Goal: Task Accomplishment & Management: Manage account settings

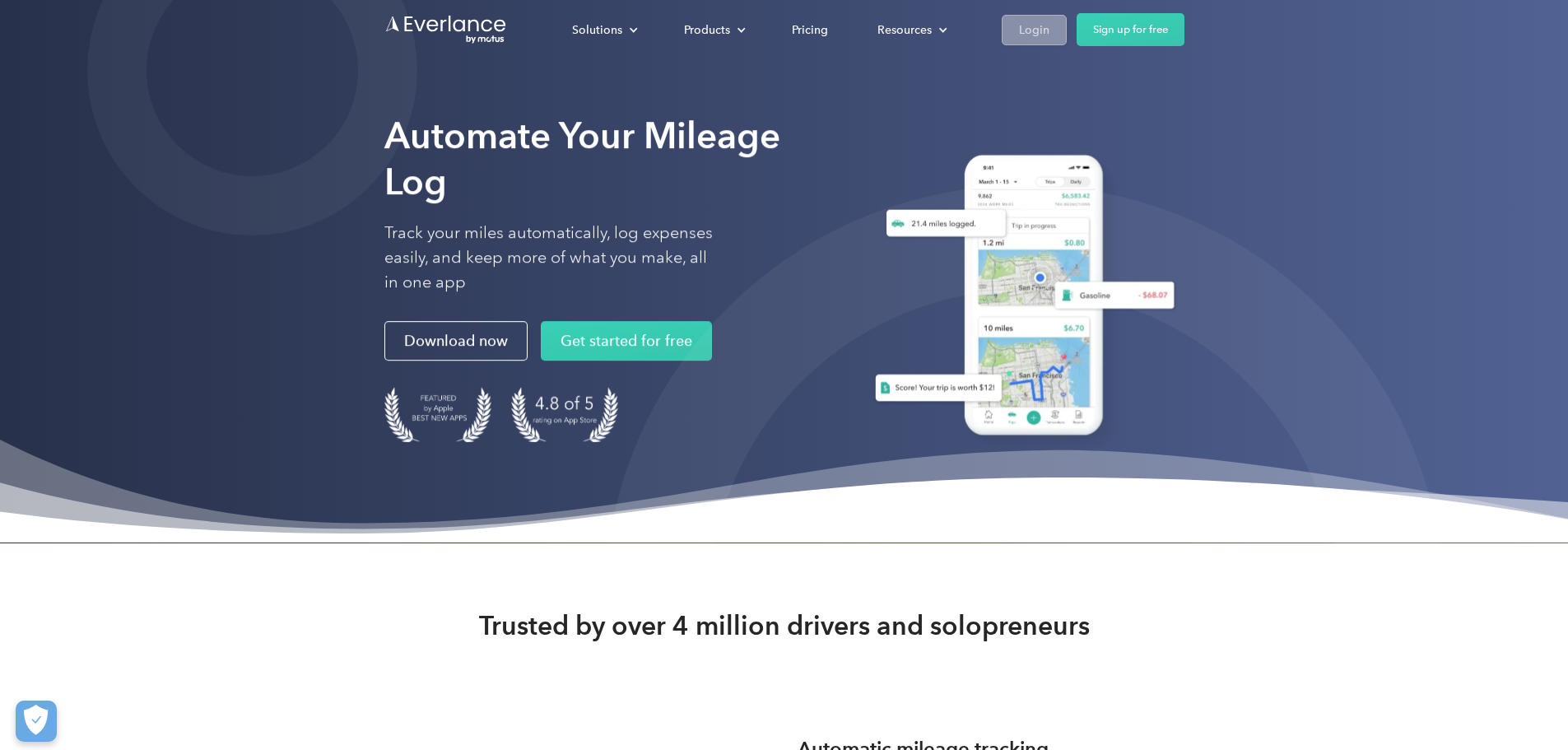
click at [1049, 32] on div "Login" at bounding box center [1034, 29] width 30 height 20
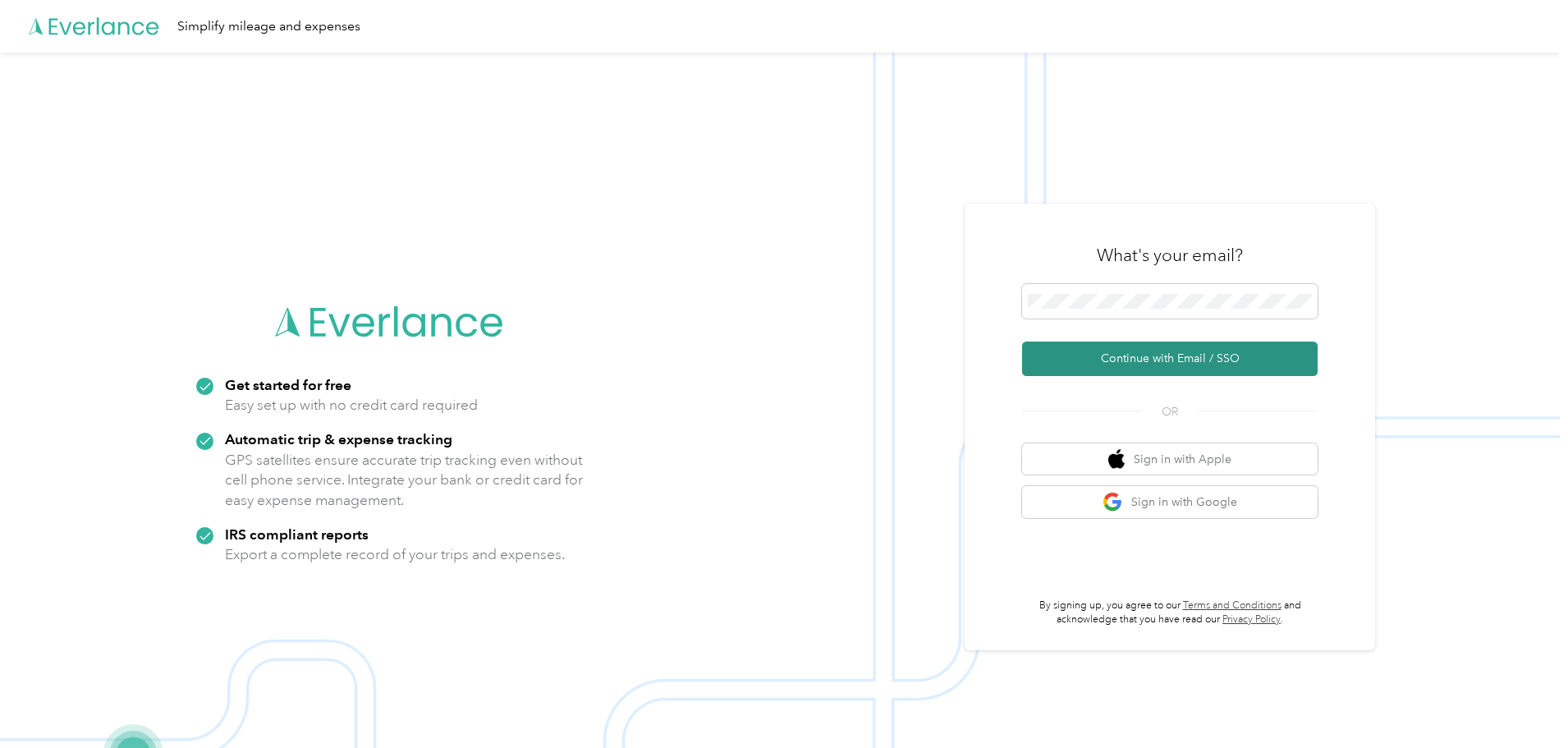
click at [1195, 352] on button "Continue with Email / SSO" at bounding box center [1171, 359] width 296 height 34
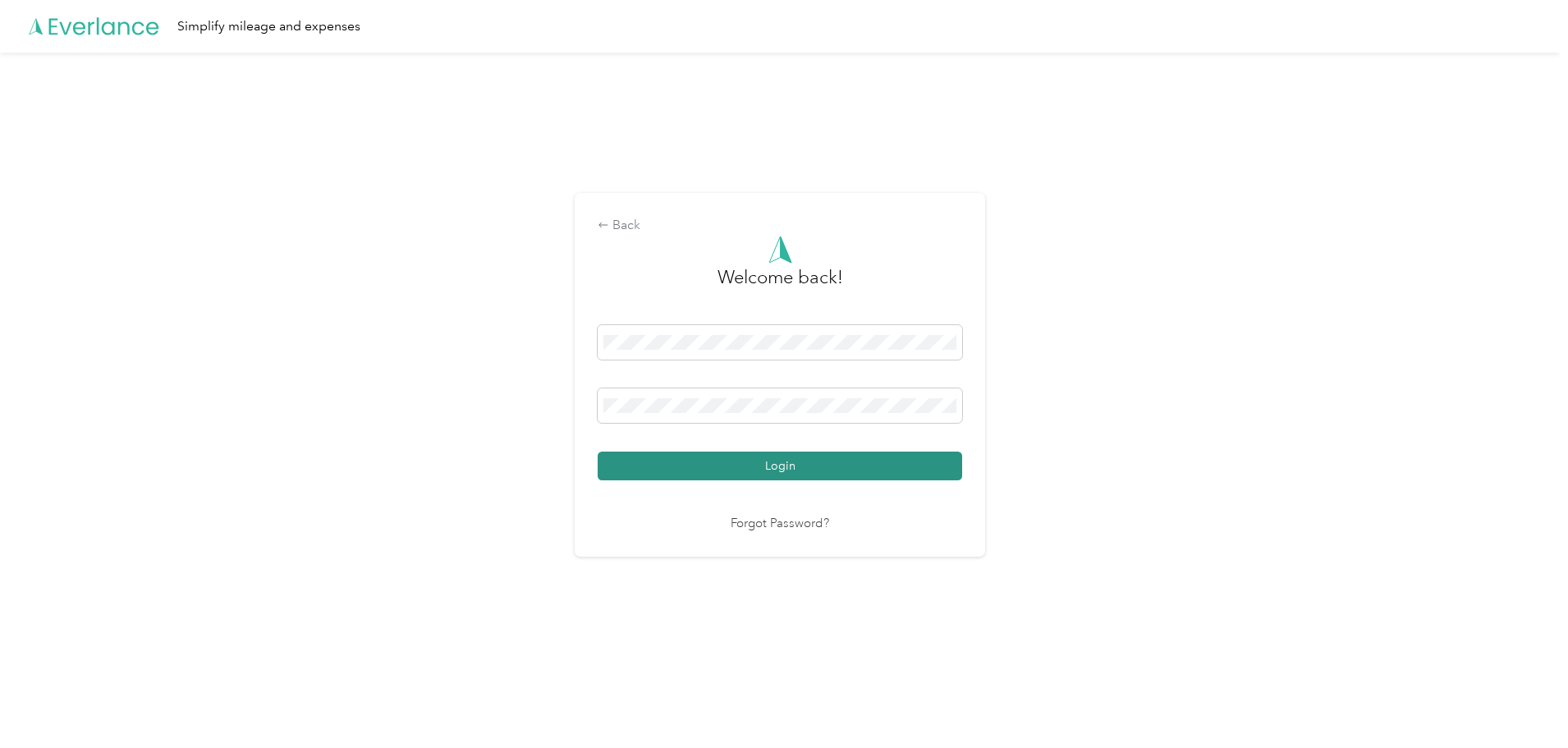
click at [766, 459] on button "Login" at bounding box center [780, 466] width 365 height 29
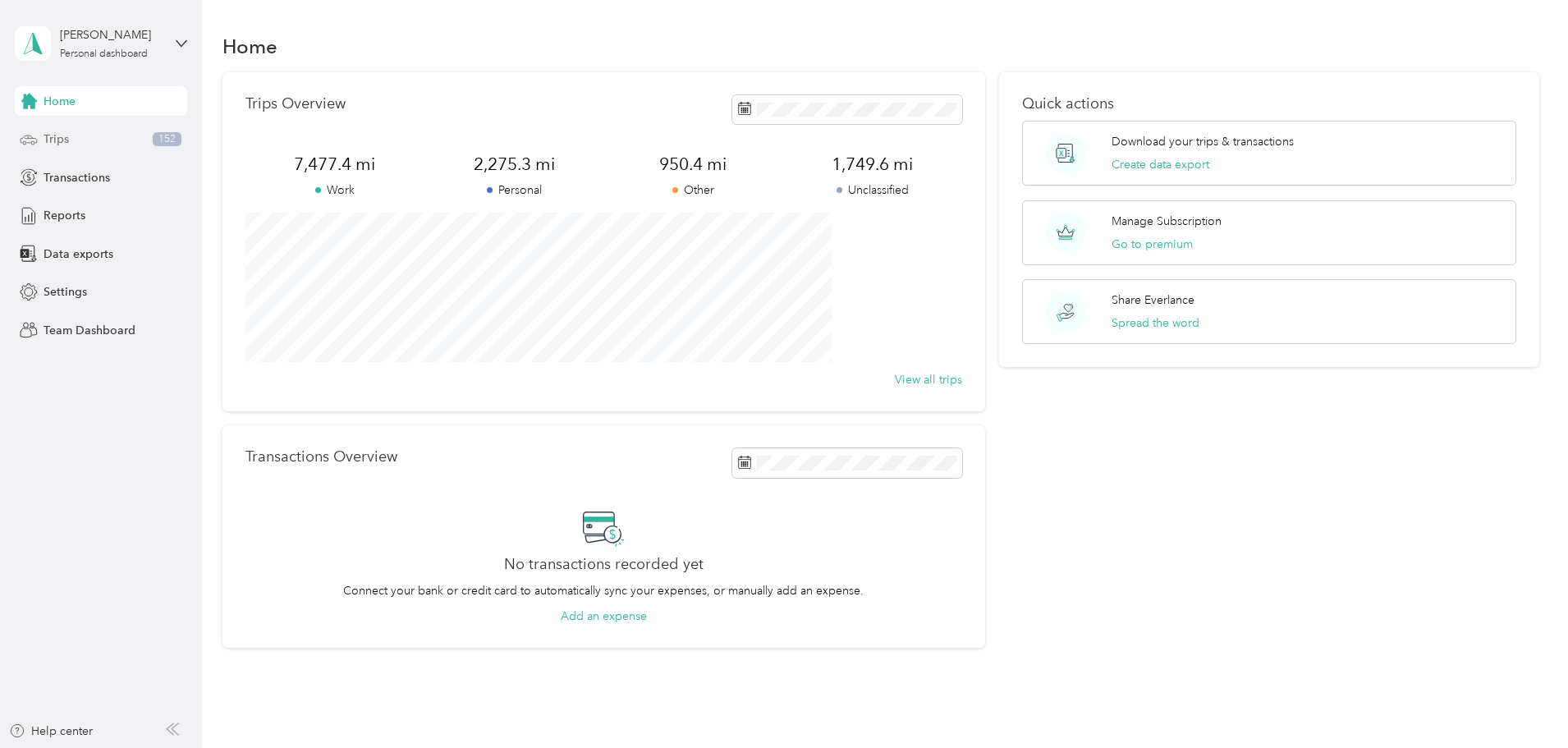
click at [57, 132] on span "Trips" at bounding box center [55, 139] width 26 height 18
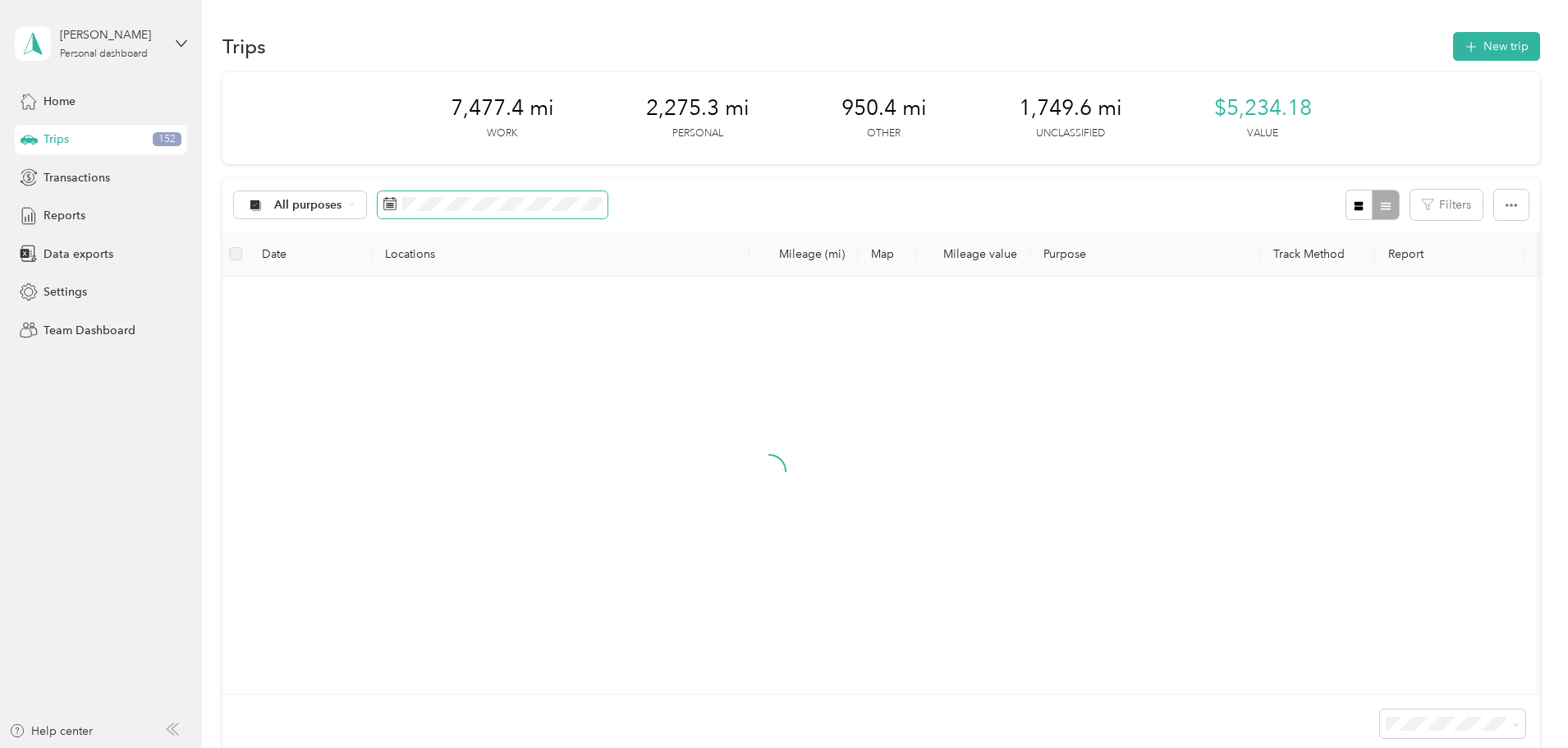
click at [396, 202] on icon at bounding box center [389, 204] width 13 height 13
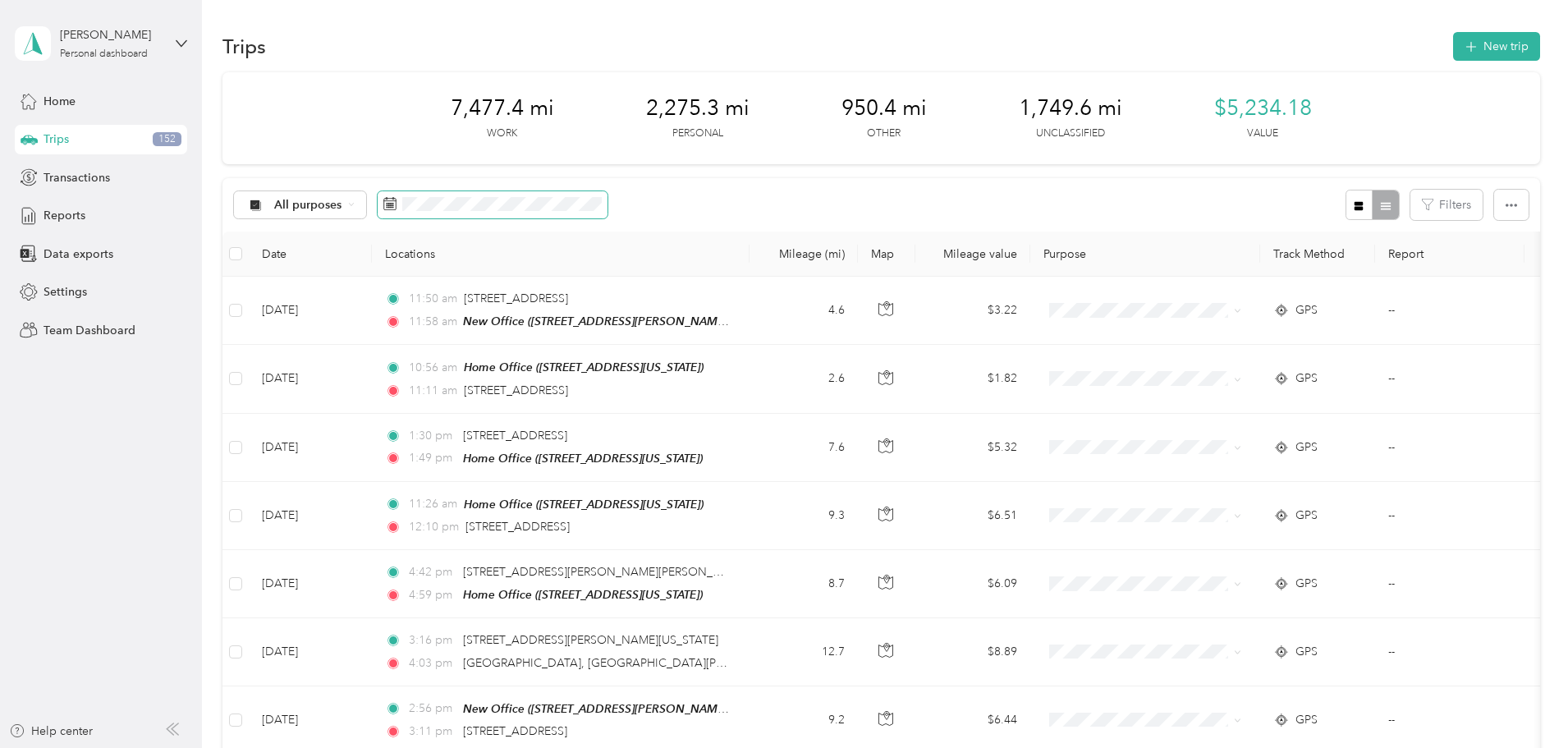
click at [396, 202] on icon at bounding box center [389, 204] width 13 height 13
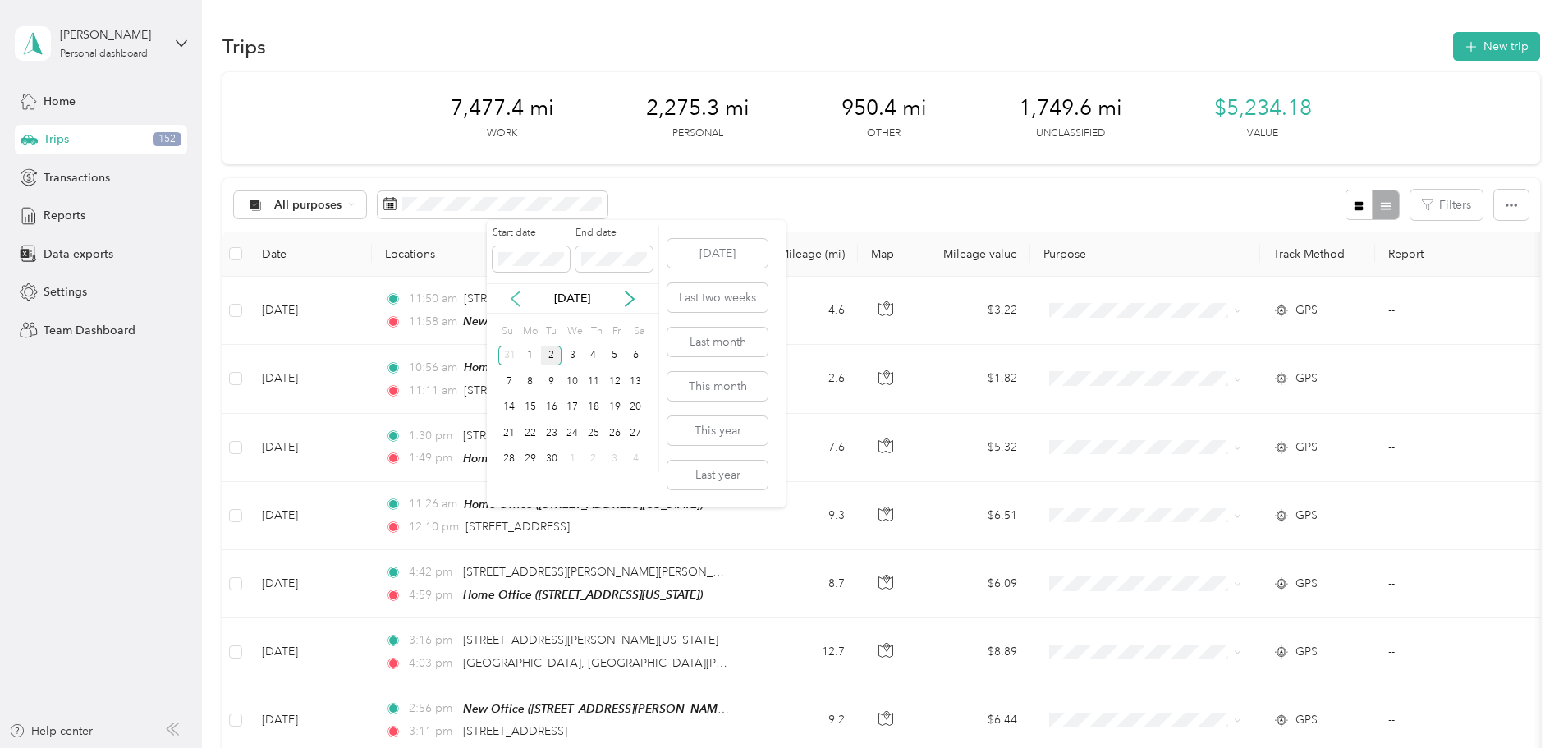
click at [520, 295] on icon at bounding box center [515, 299] width 17 height 17
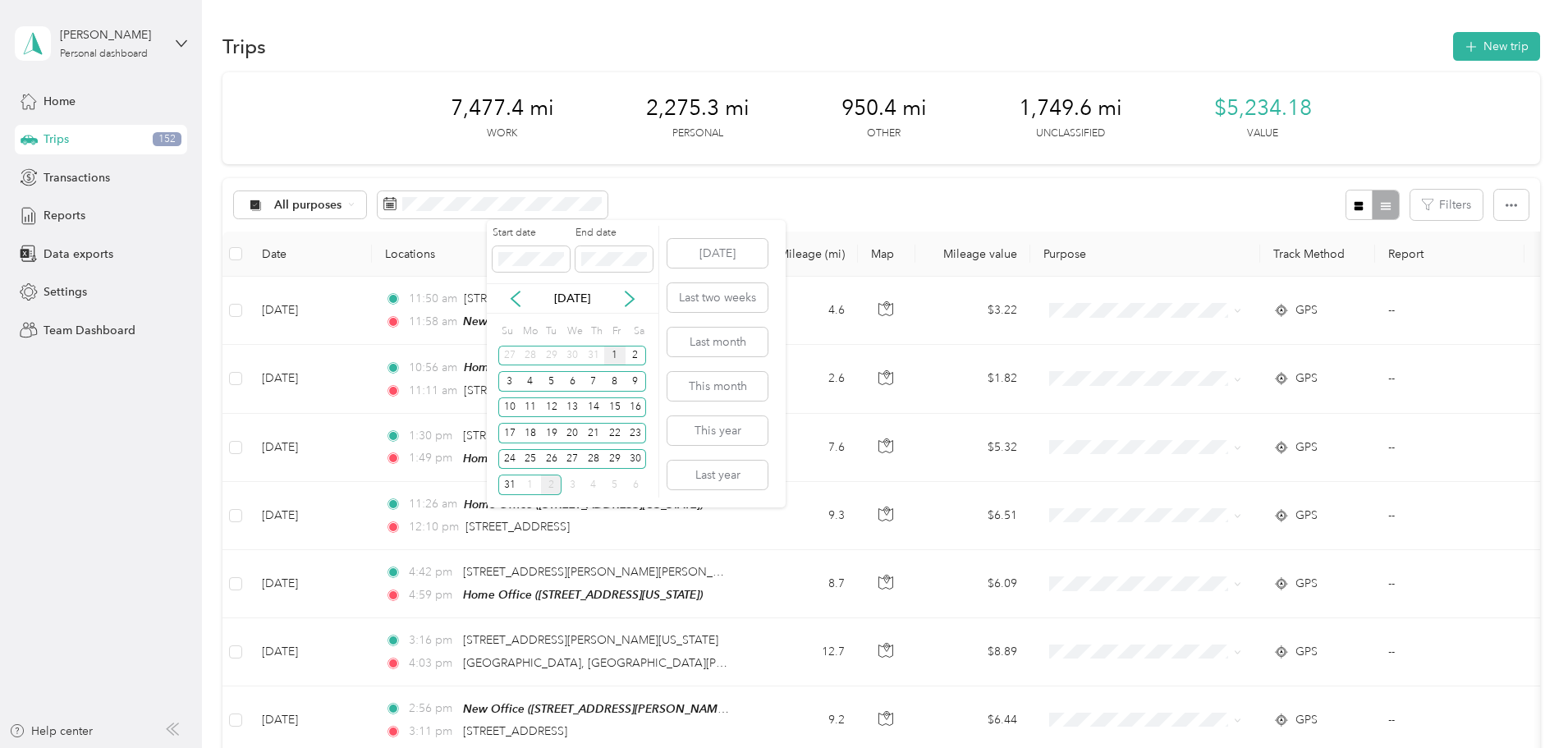
click at [619, 353] on div "1" at bounding box center [615, 355] width 21 height 20
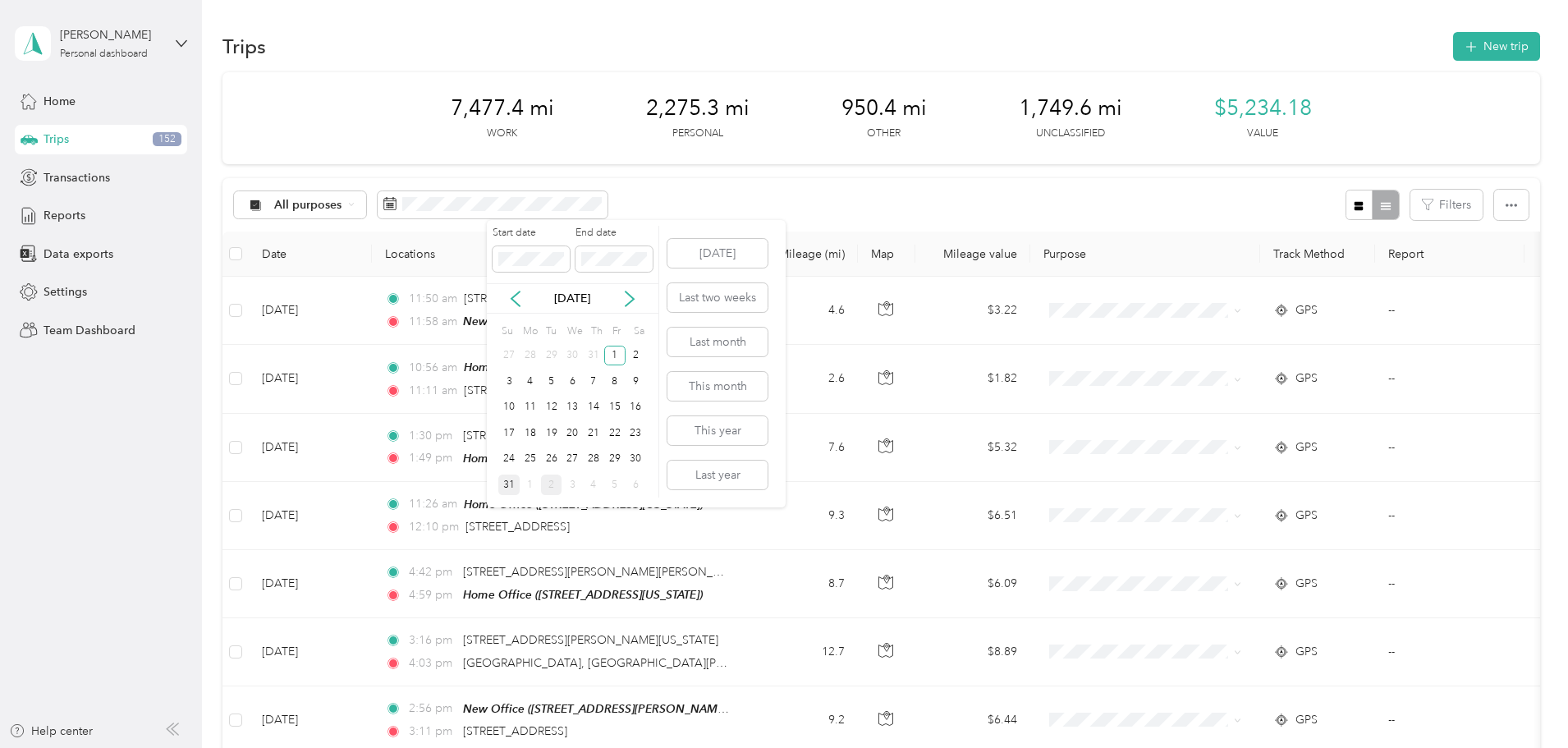
click at [505, 483] on div "31" at bounding box center [509, 485] width 21 height 20
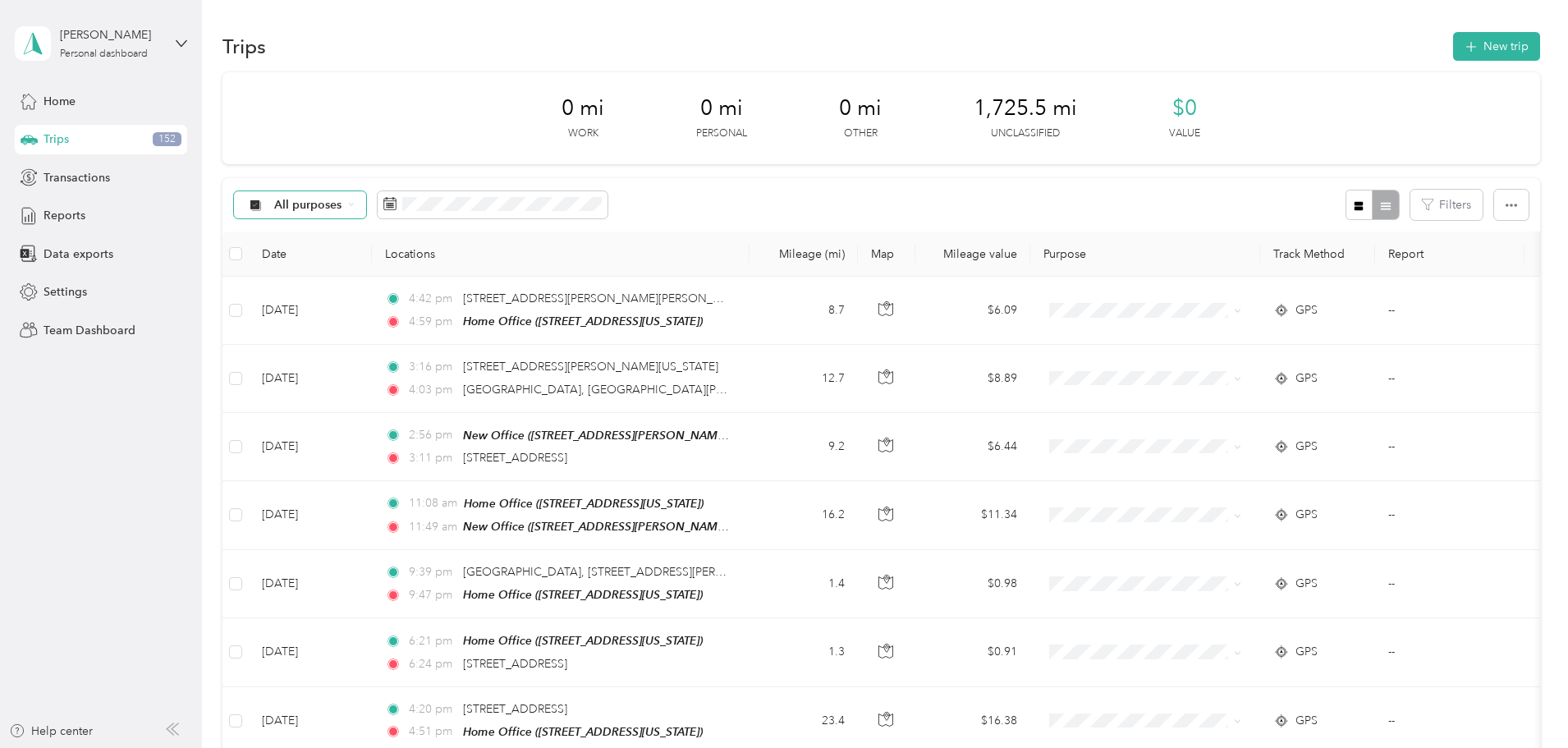
click at [367, 201] on div "All purposes" at bounding box center [300, 205] width 133 height 28
click at [401, 257] on span "Unclassified" at bounding box center [424, 263] width 79 height 18
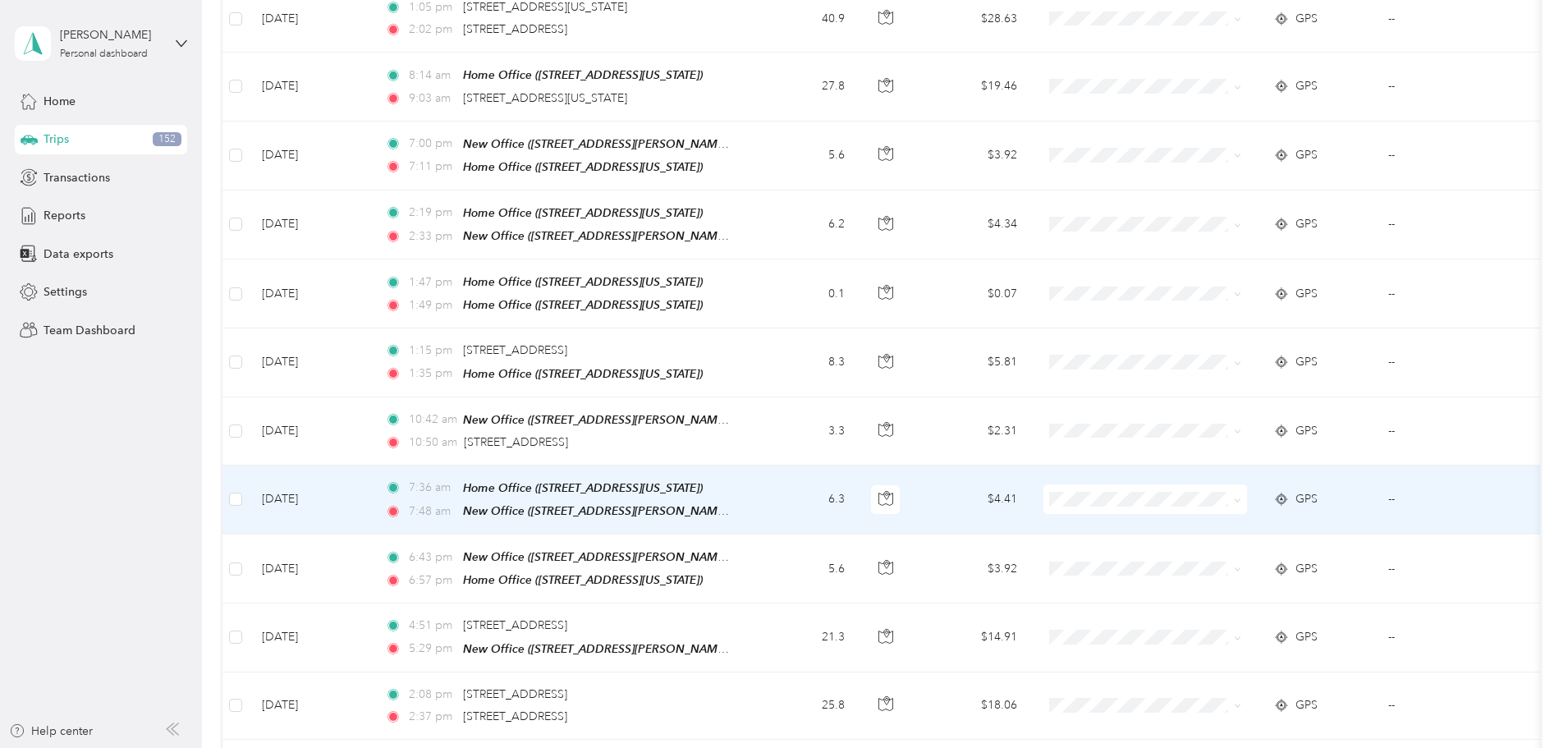
scroll to position [1515, 0]
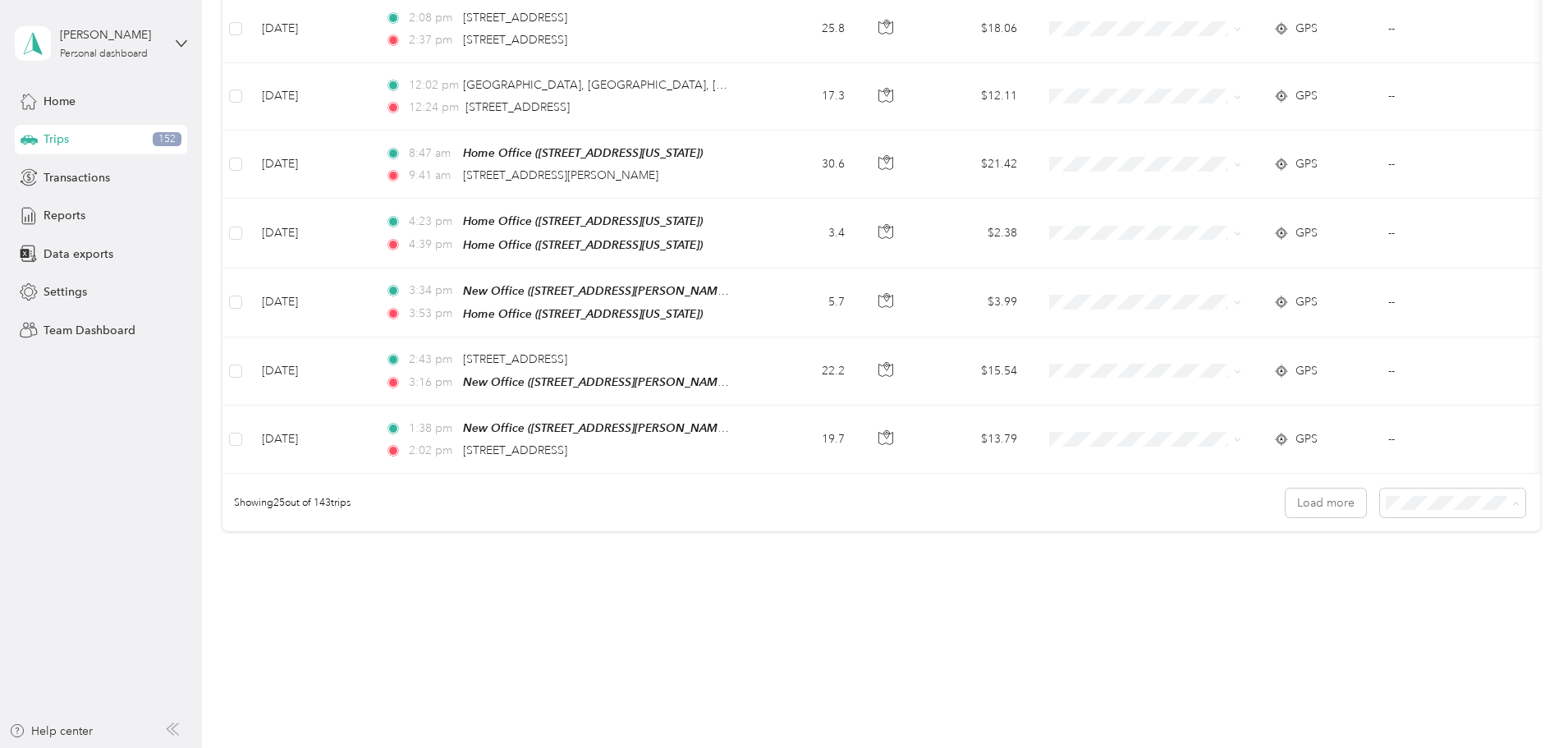
click at [1339, 587] on li "100 per load" at bounding box center [1339, 580] width 145 height 29
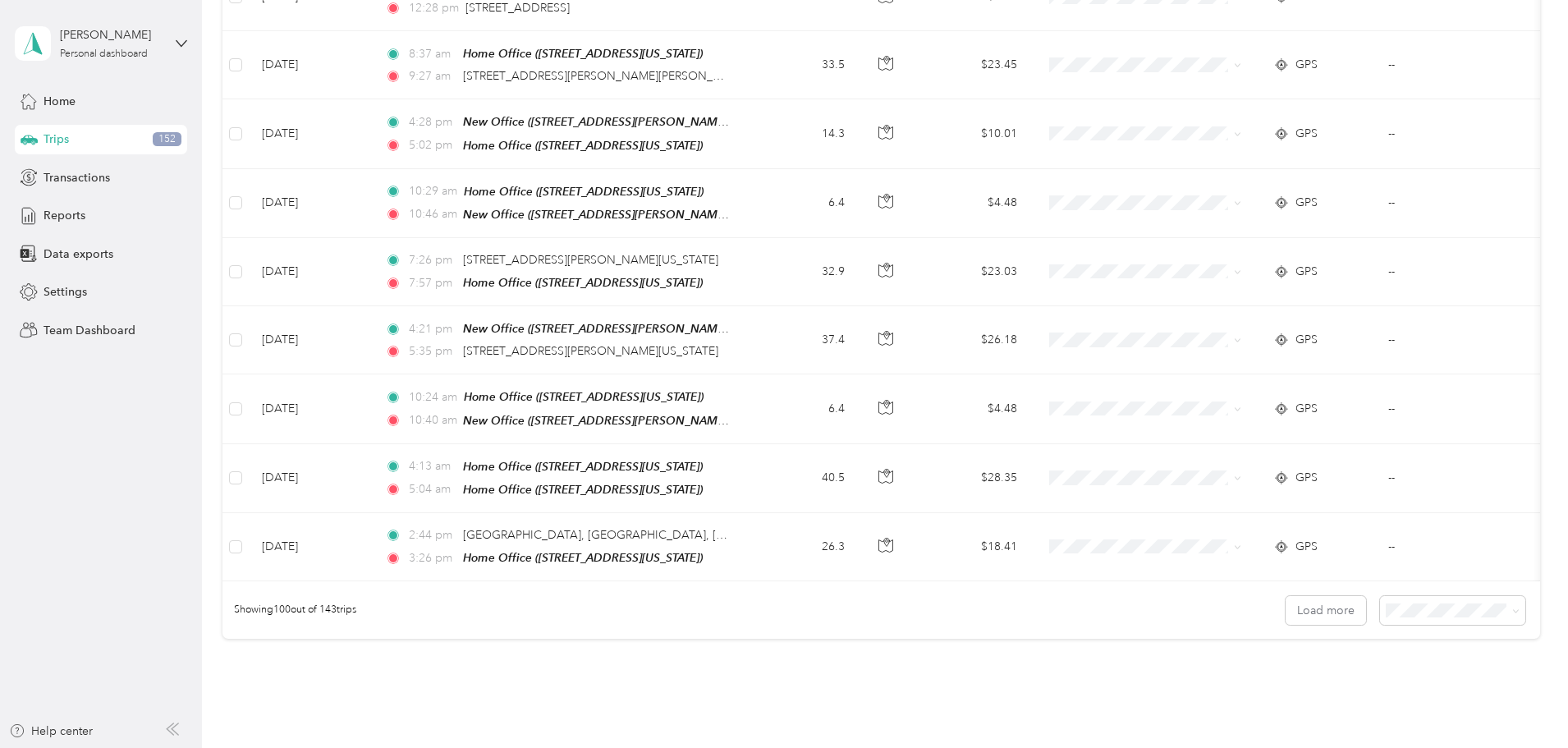
scroll to position [6580, 0]
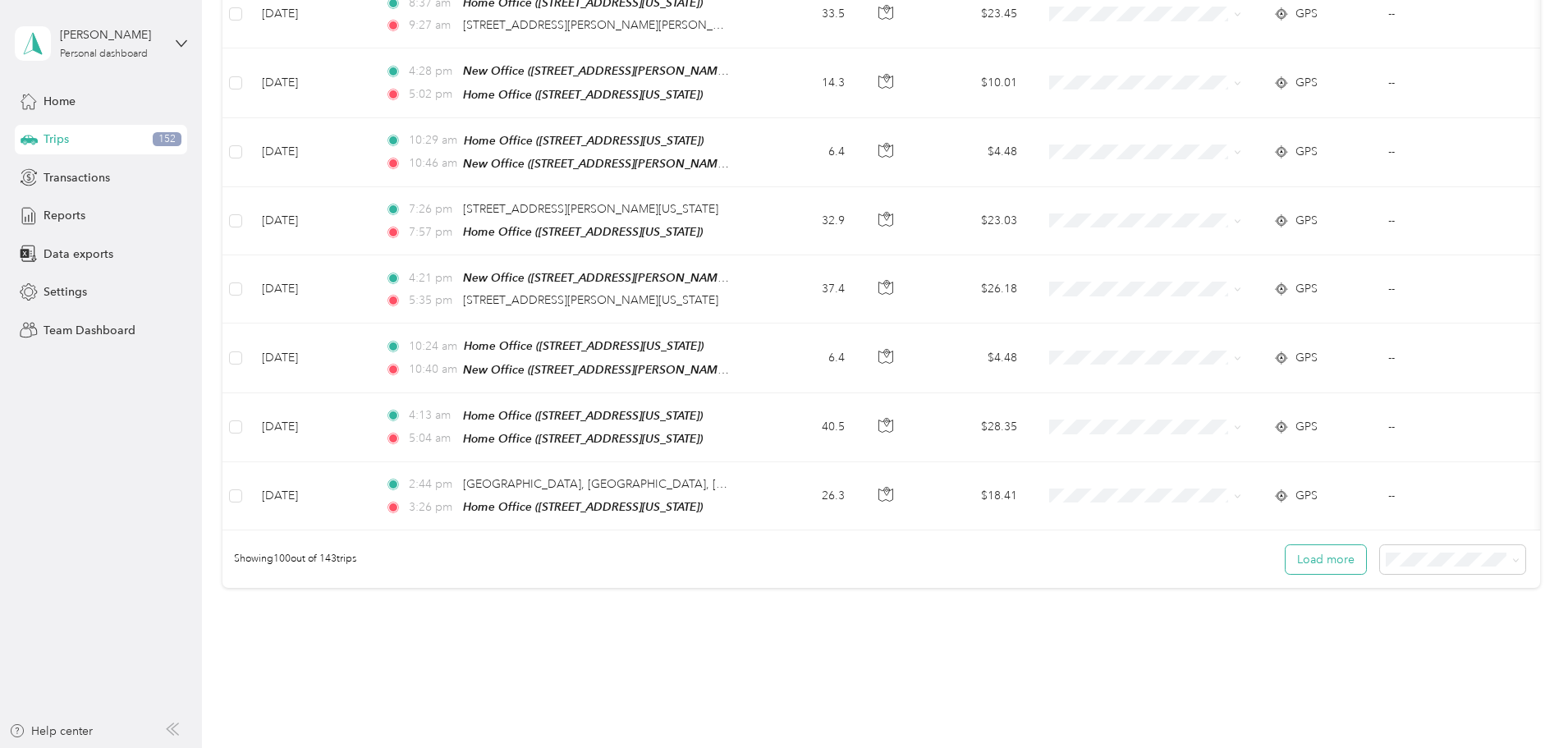
click at [1286, 545] on button "Load more" at bounding box center [1326, 559] width 80 height 29
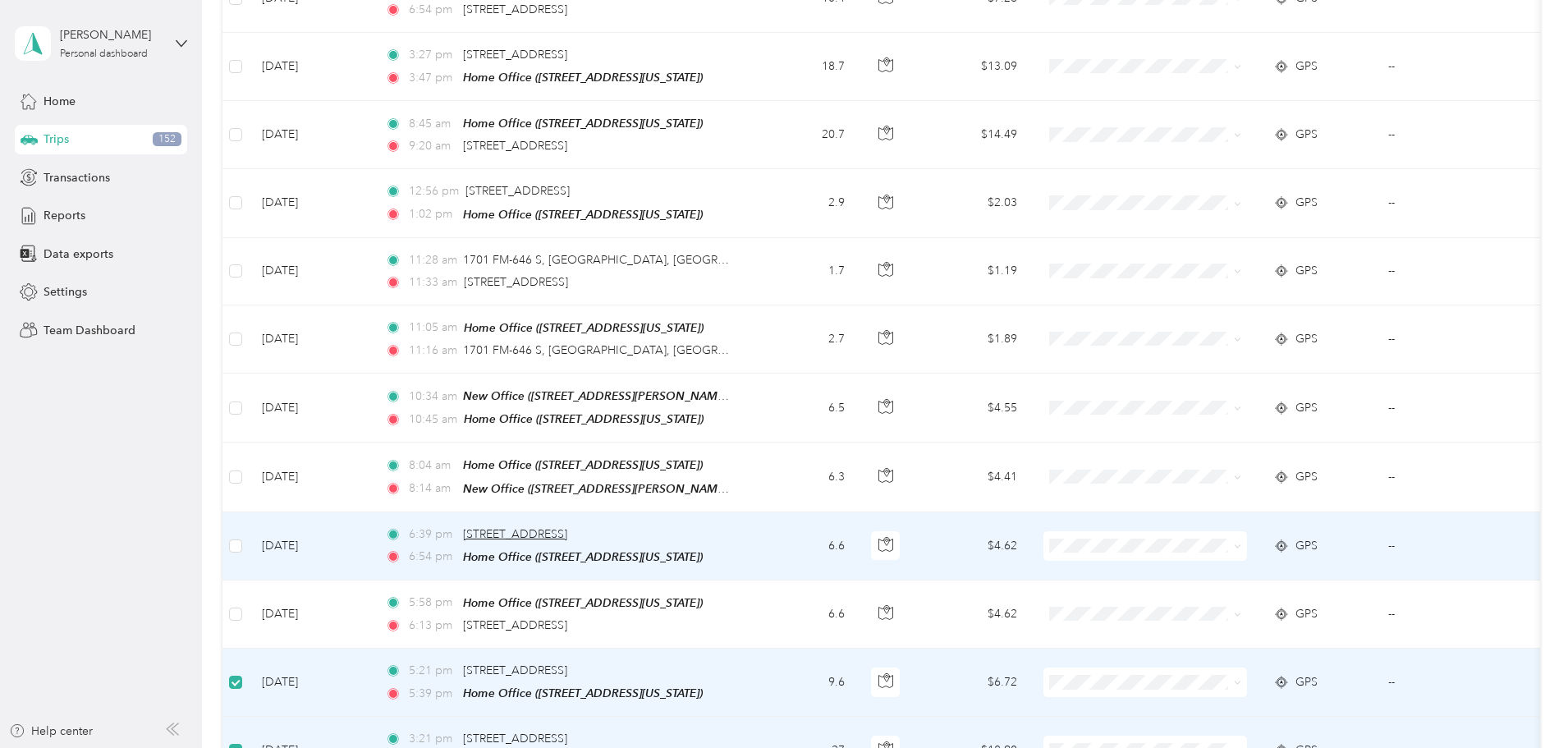
scroll to position [5623, 0]
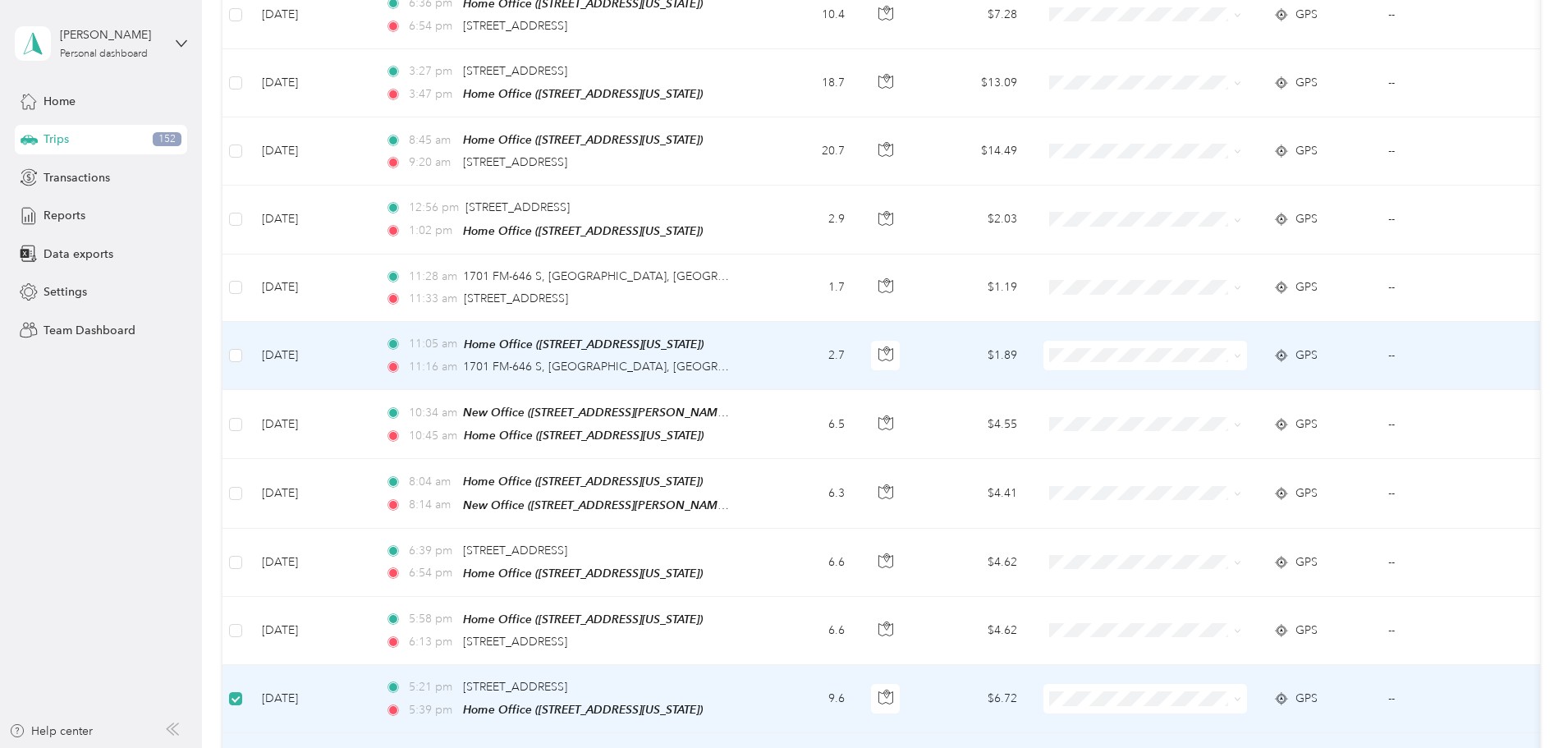
click at [248, 322] on td at bounding box center [236, 355] width 26 height 68
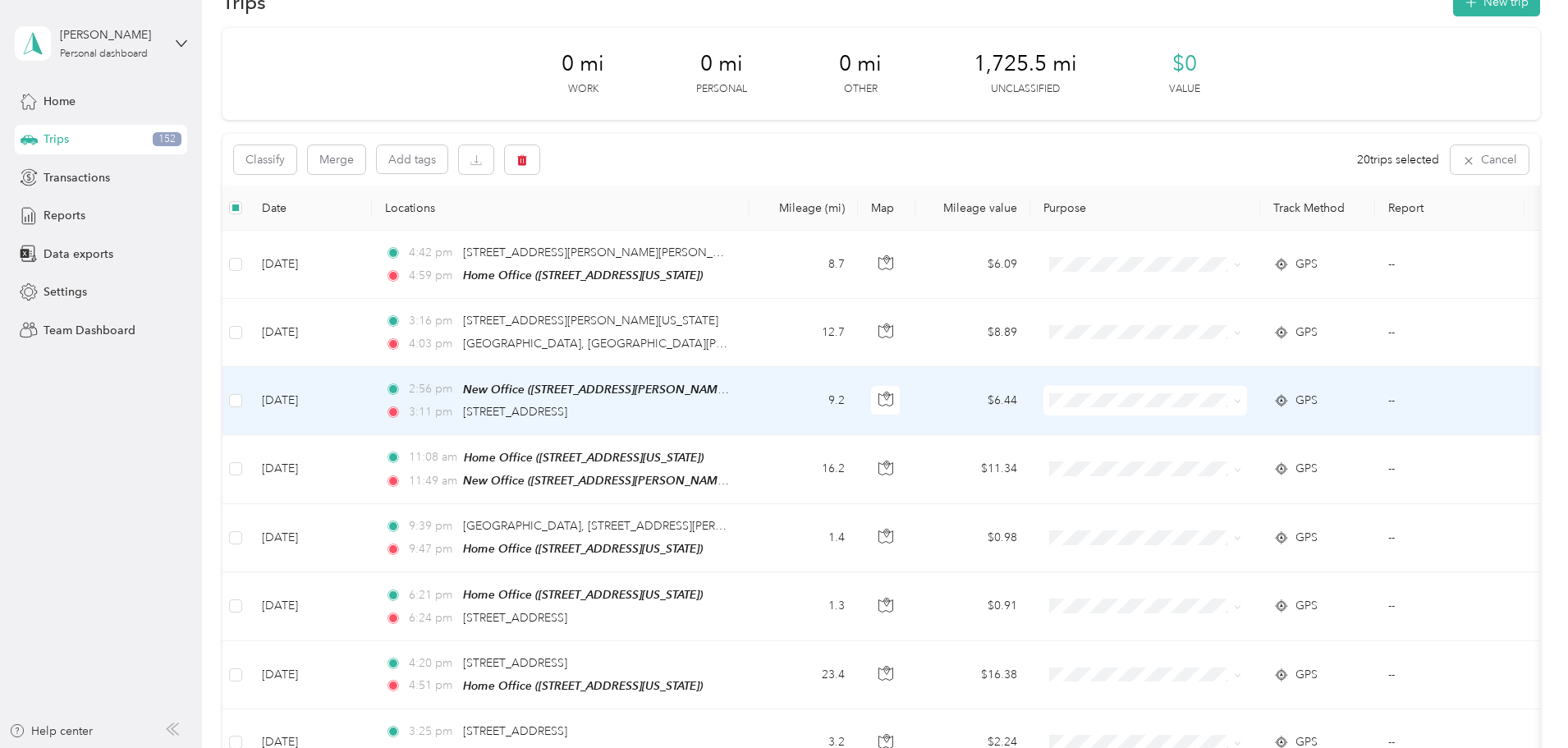
scroll to position [0, 0]
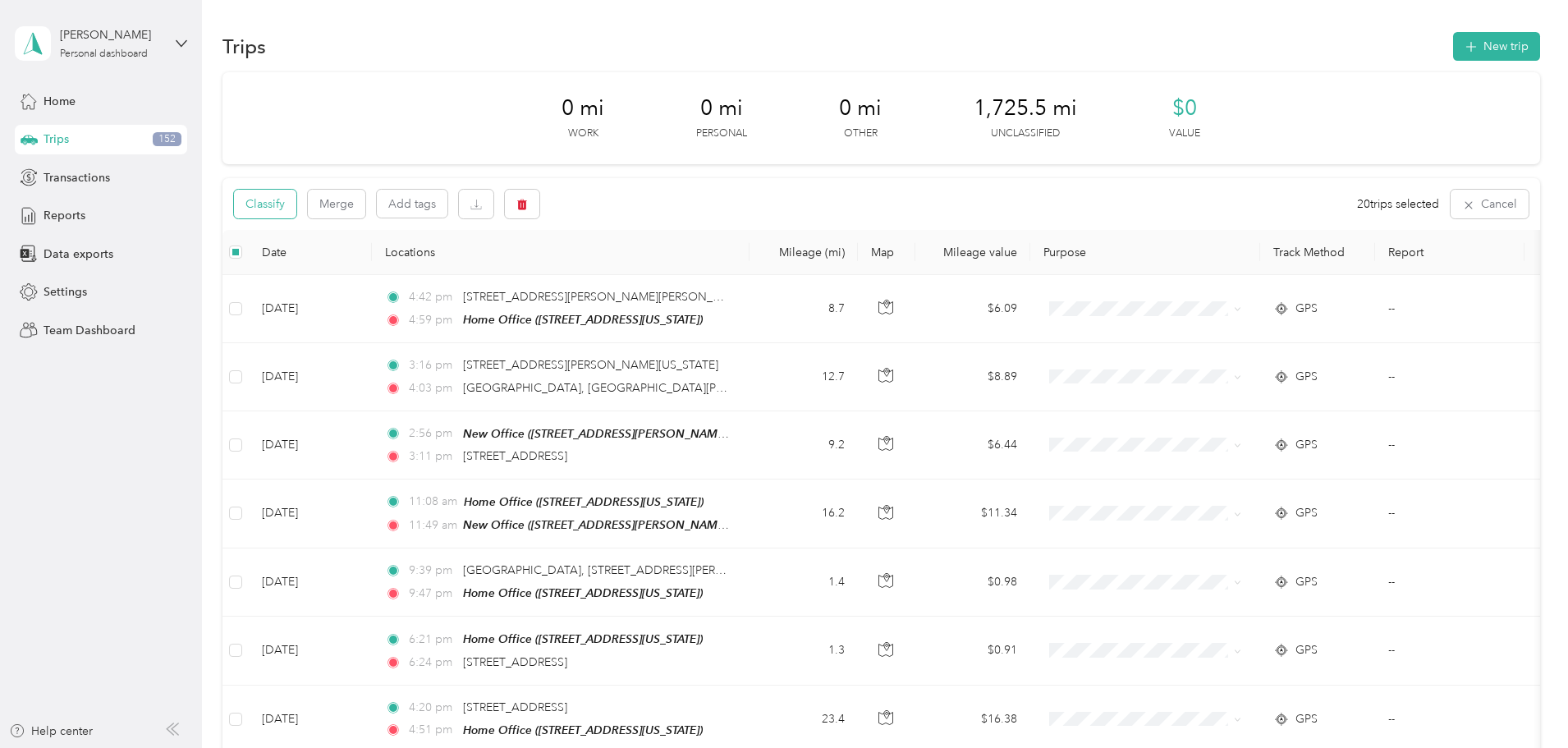
click at [297, 208] on button "Classify" at bounding box center [265, 204] width 63 height 29
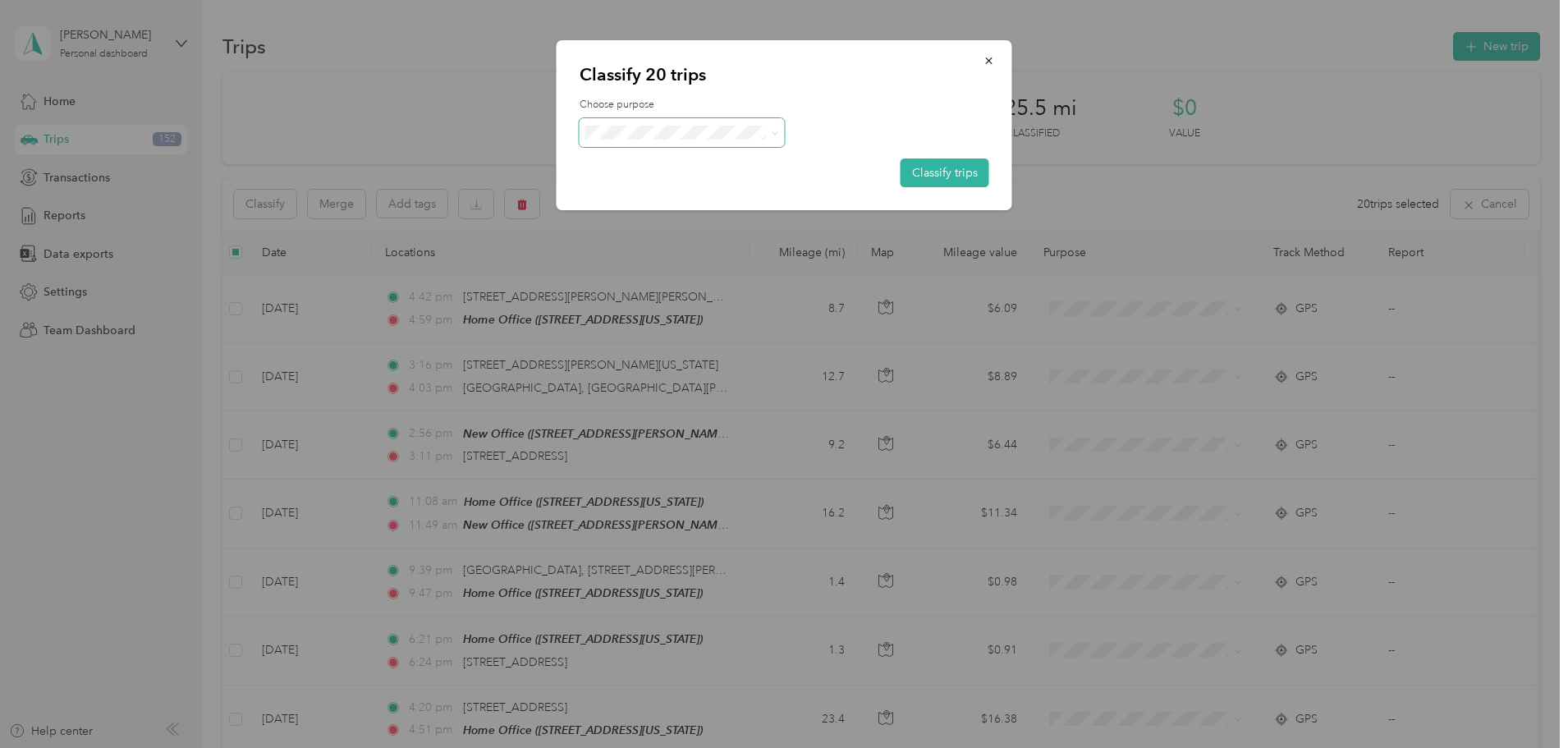
click at [689, 123] on span at bounding box center [682, 132] width 205 height 29
click at [654, 241] on span "Baytran" at bounding box center [696, 249] width 152 height 18
click at [943, 163] on button "Classify trips" at bounding box center [945, 173] width 89 height 29
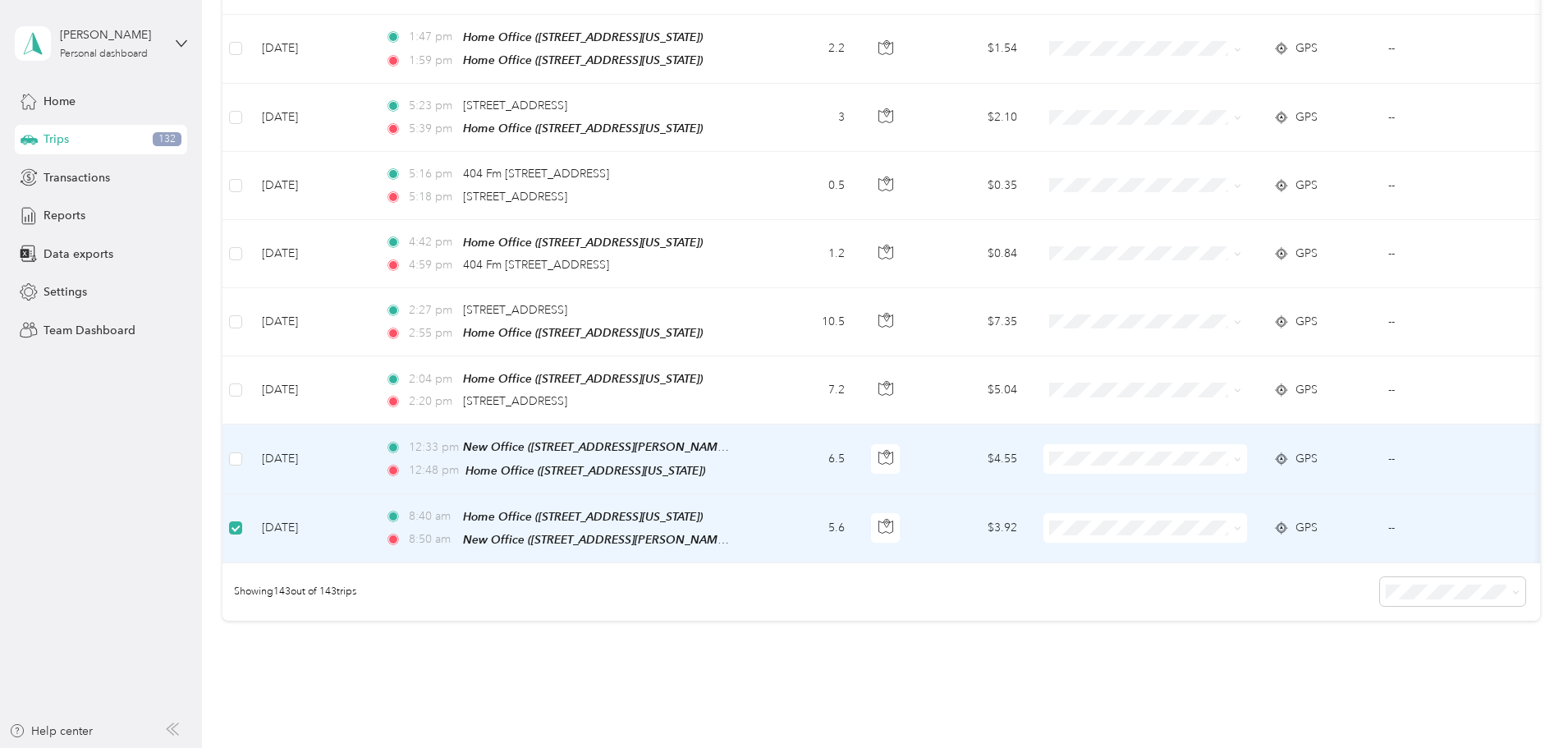
scroll to position [9483, 0]
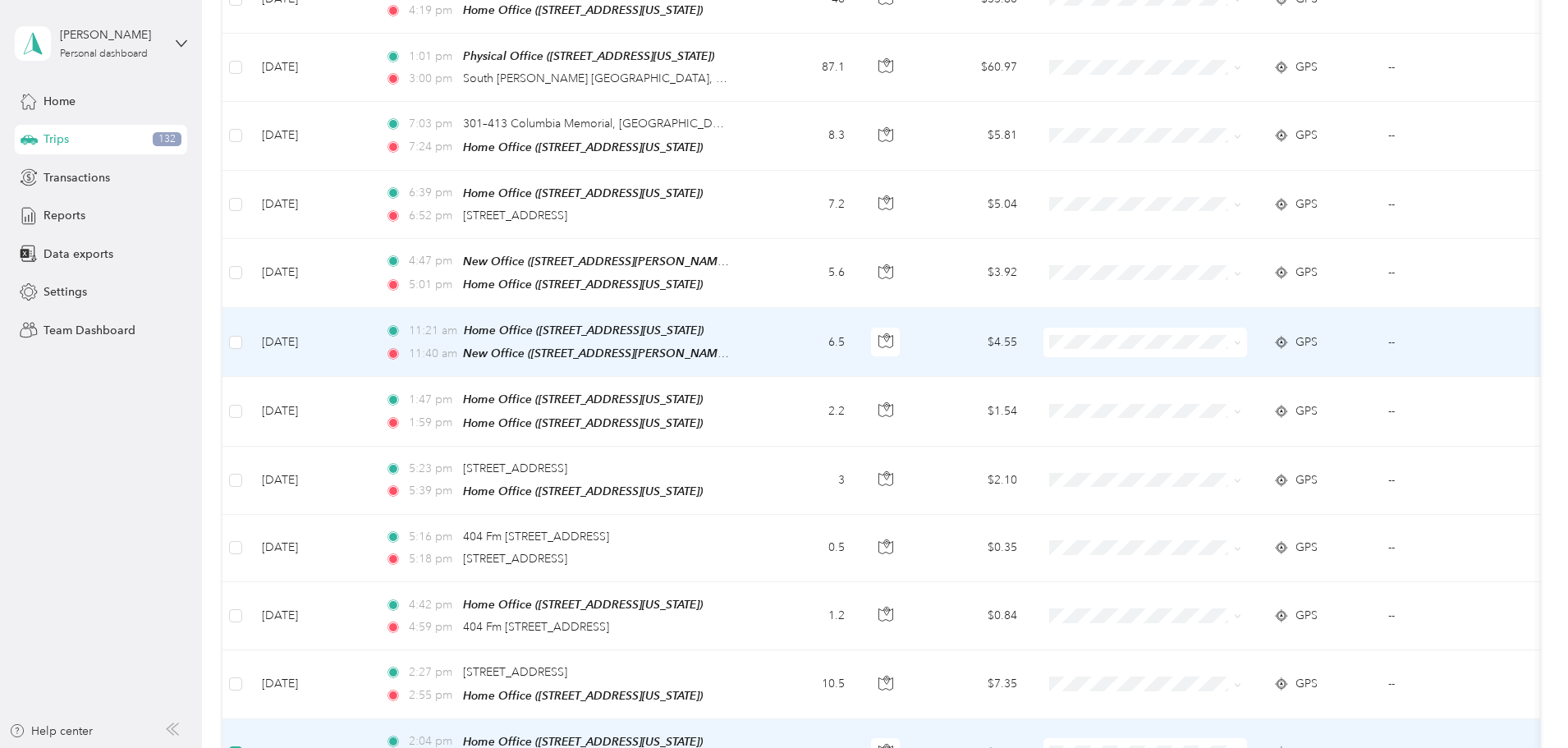
scroll to position [7885, 0]
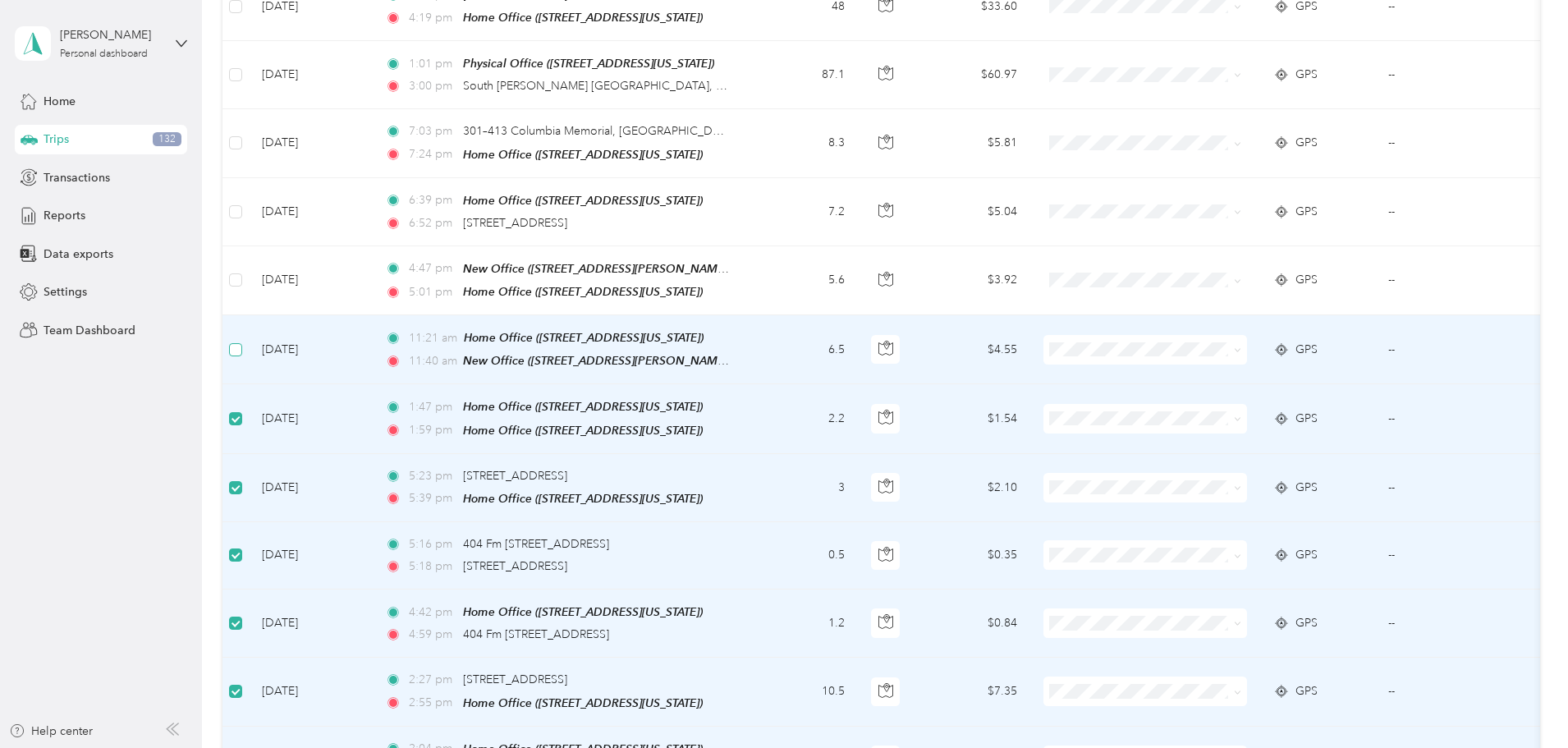
click at [242, 341] on label at bounding box center [235, 350] width 13 height 19
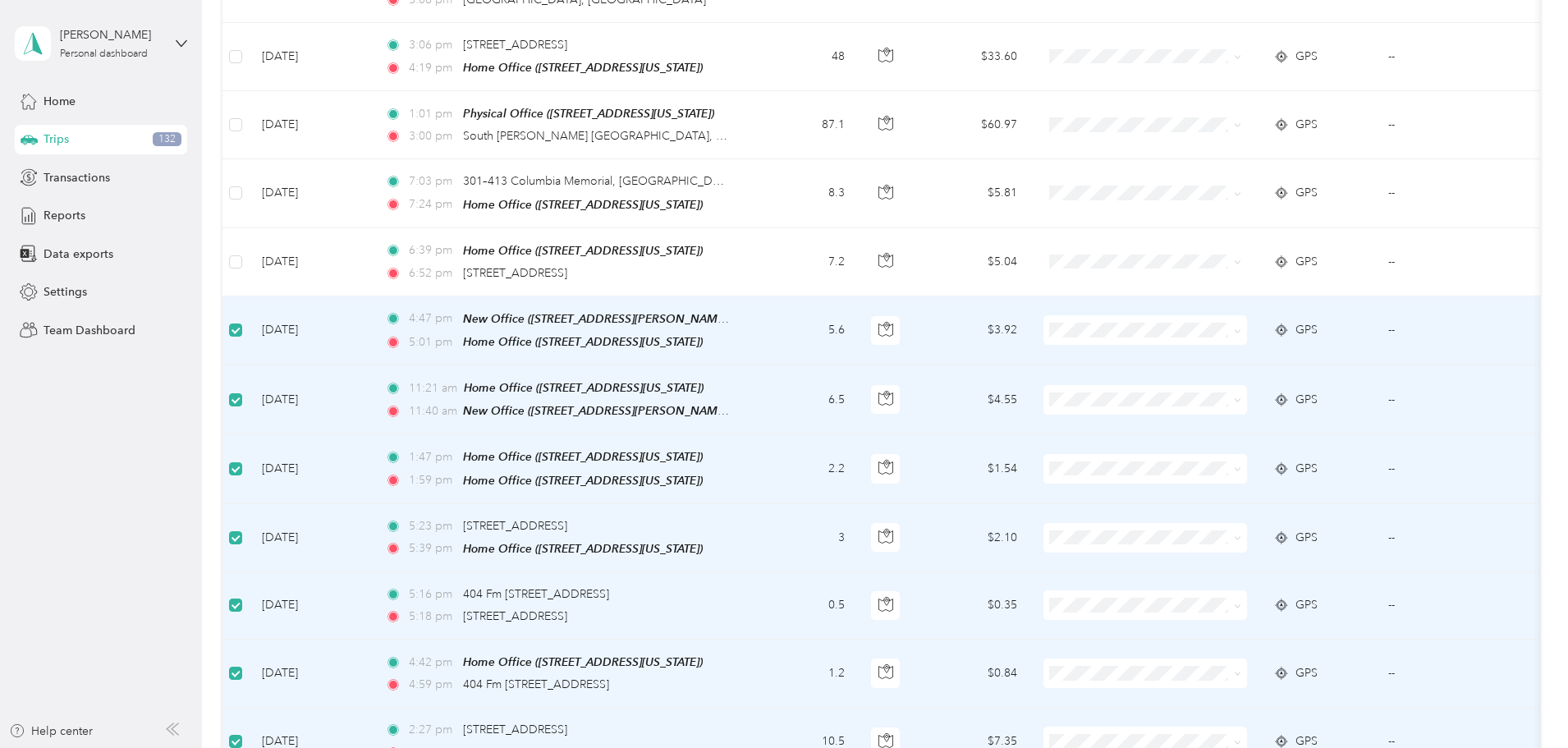
scroll to position [7721, 0]
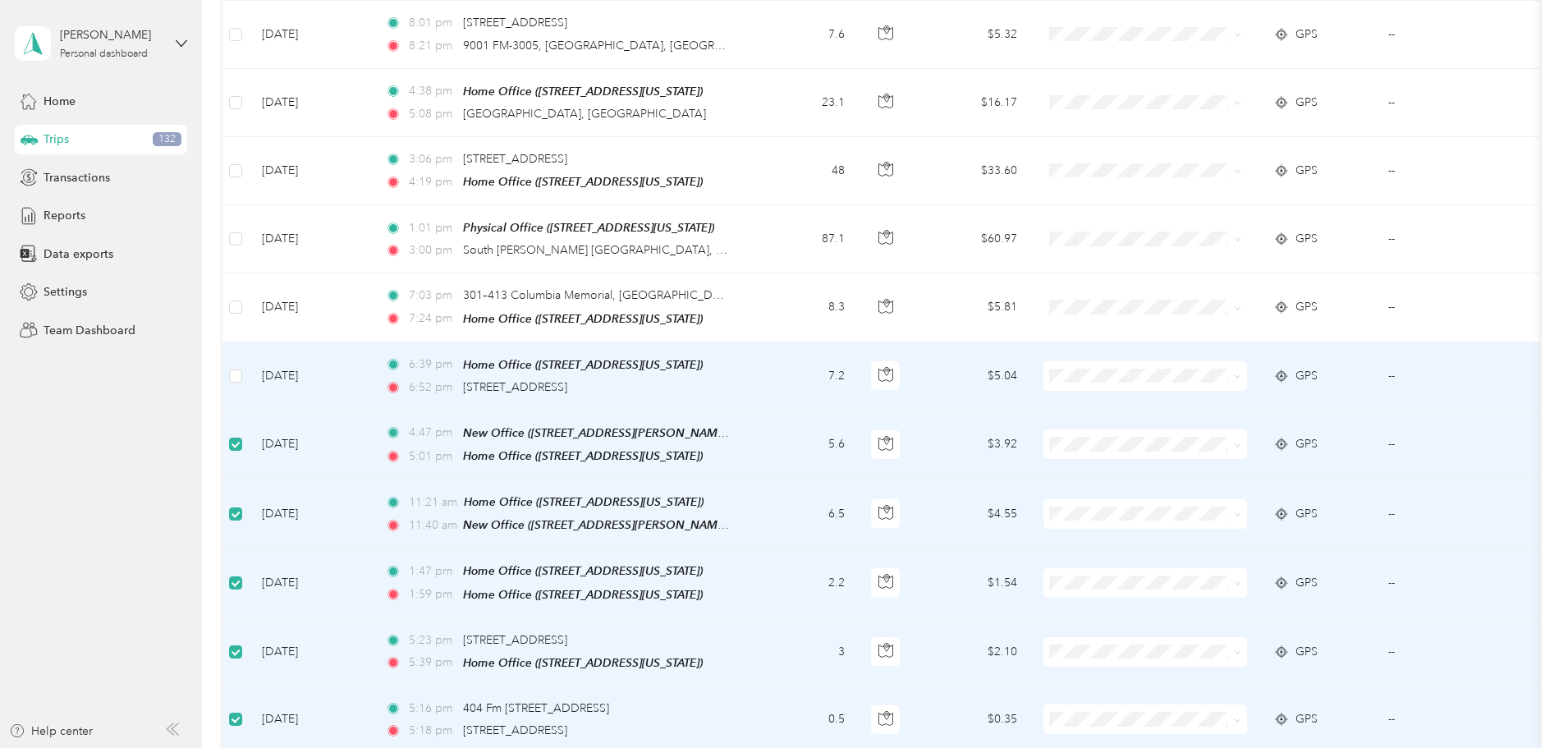
click at [248, 343] on td at bounding box center [236, 376] width 26 height 68
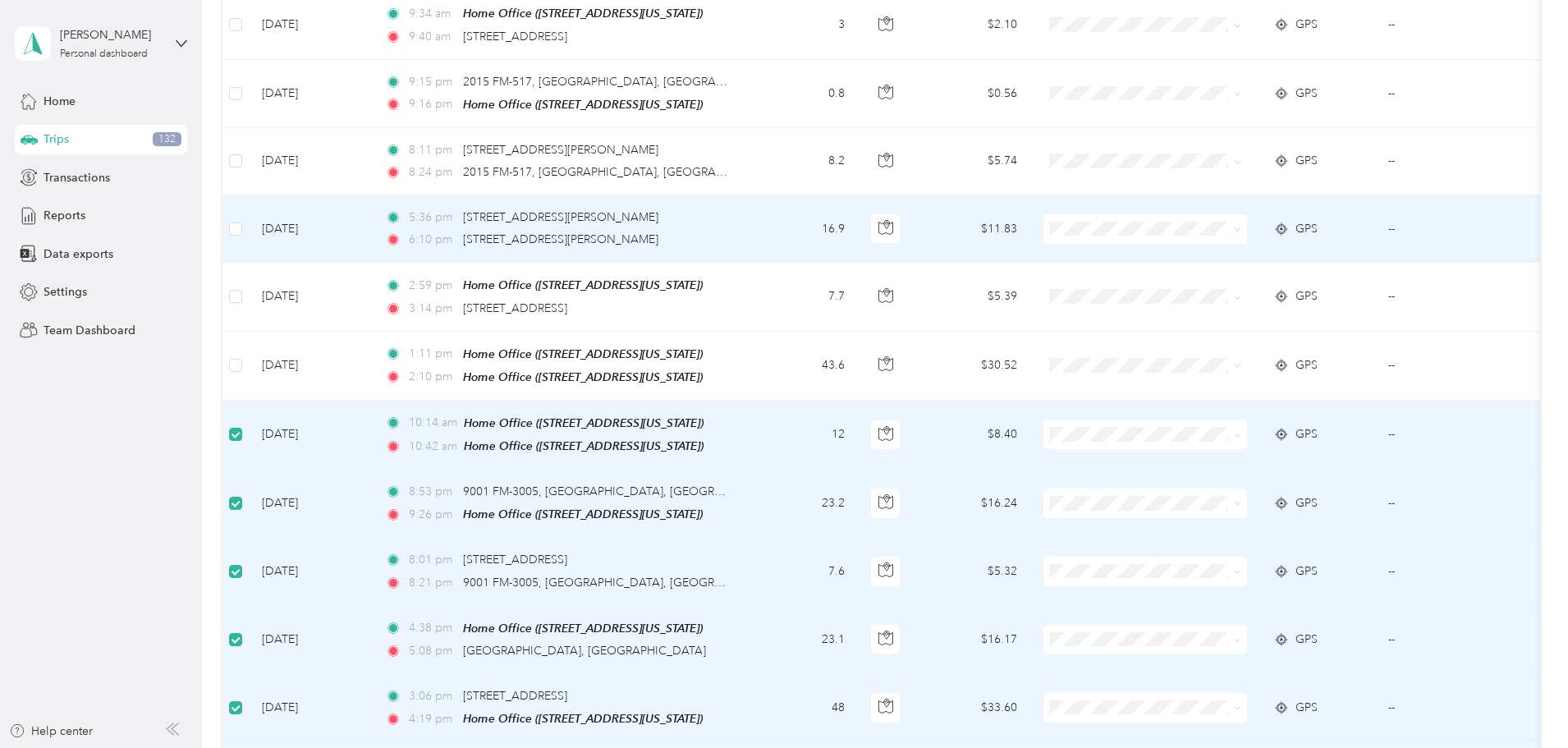
scroll to position [7146, 0]
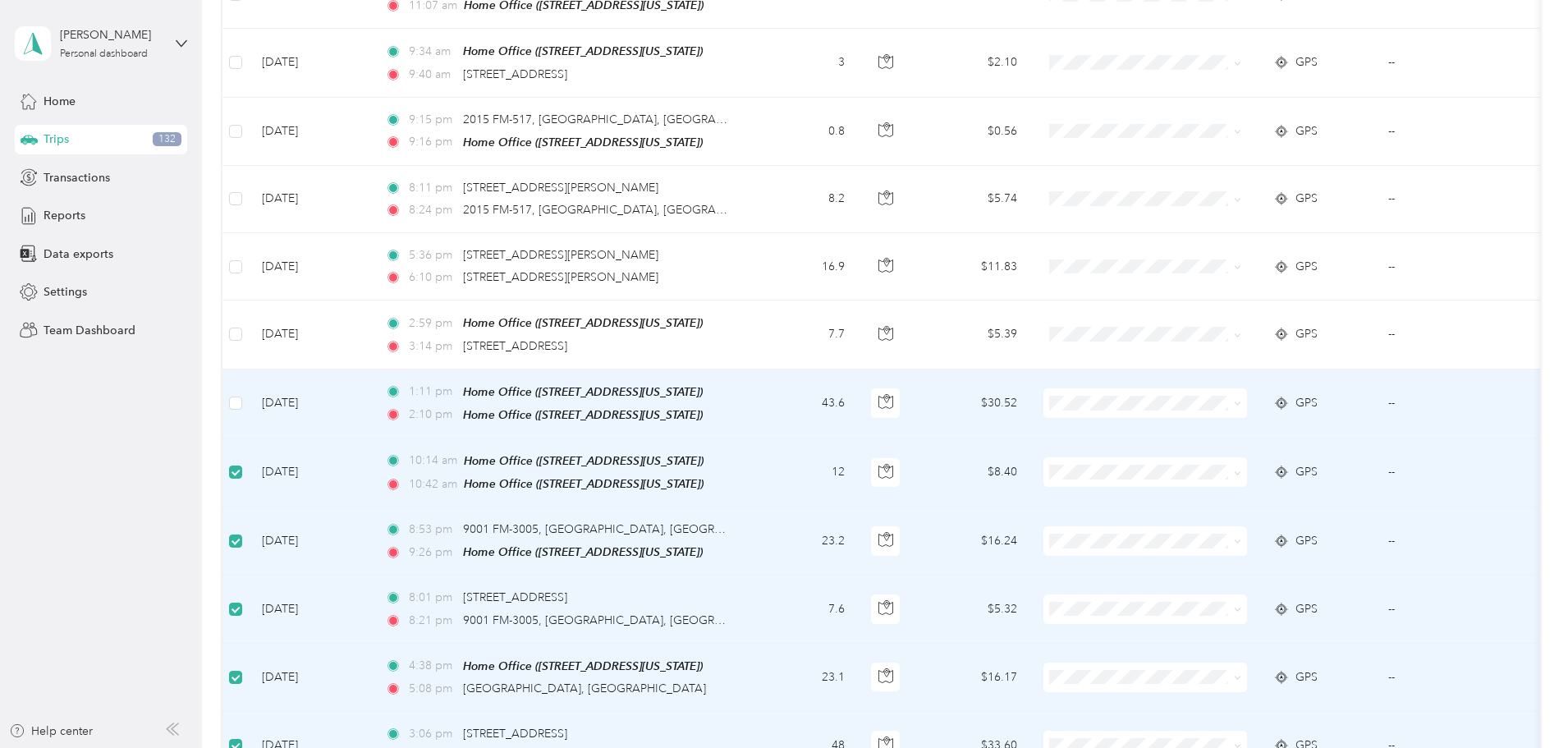
click at [242, 394] on label at bounding box center [235, 403] width 13 height 19
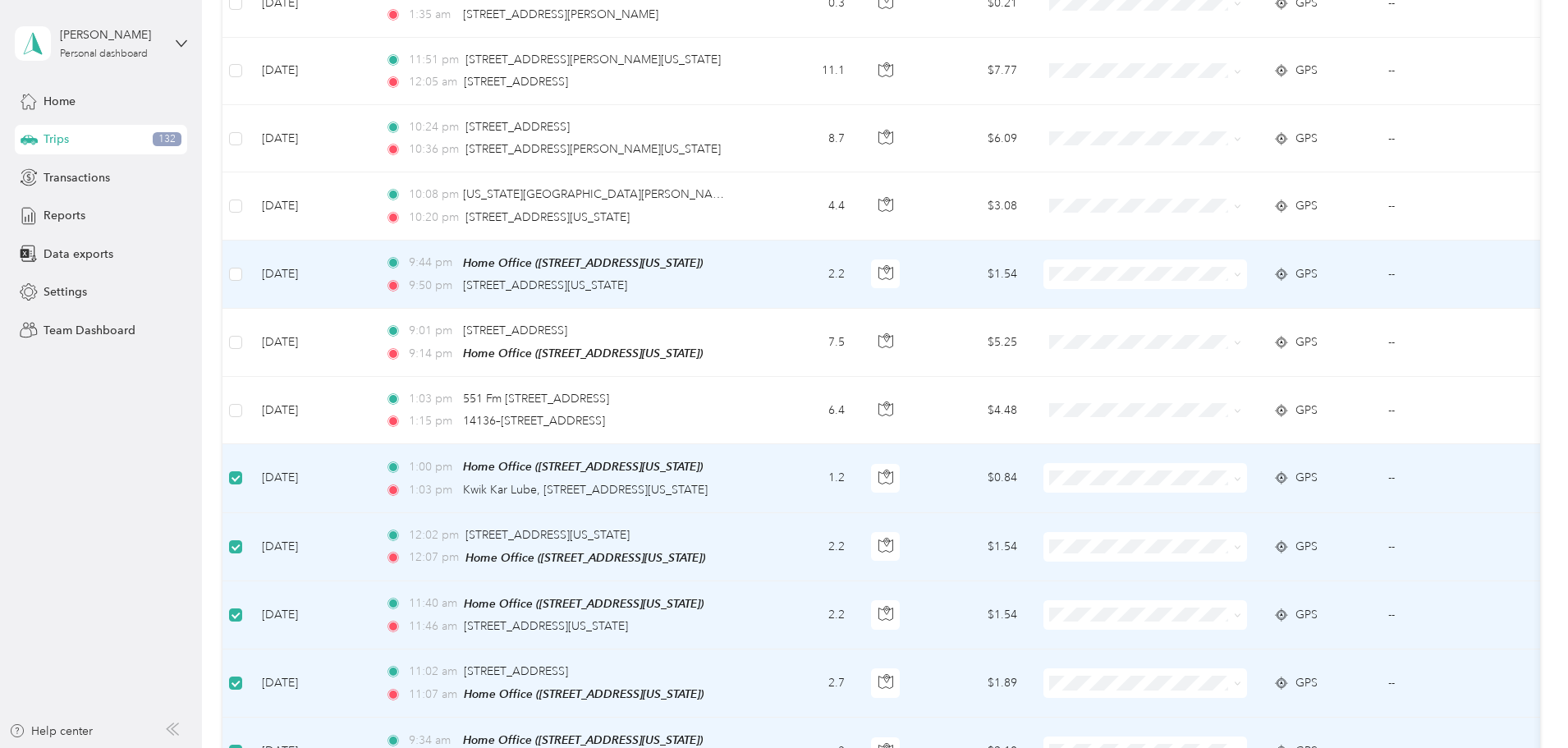
scroll to position [6408, 0]
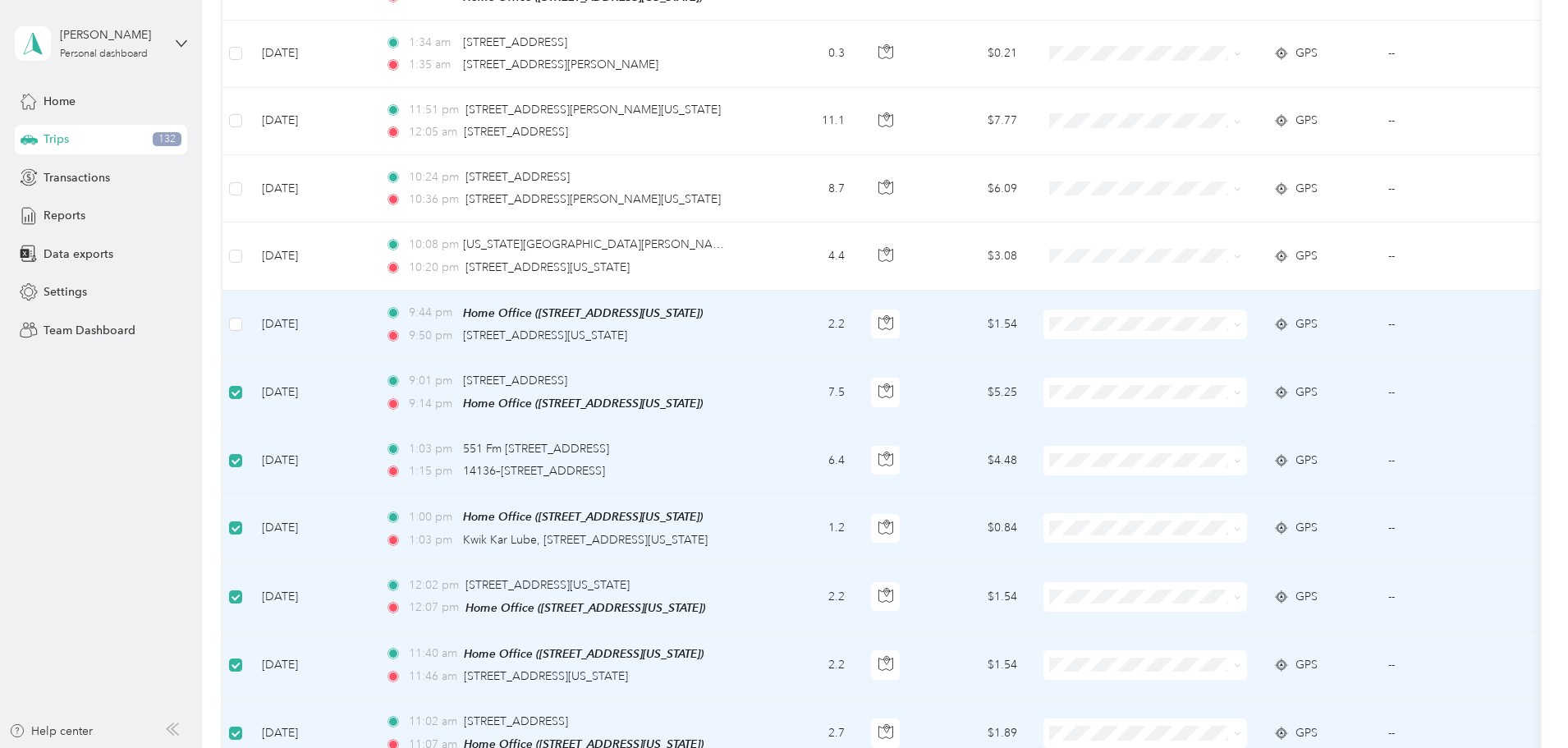
click at [248, 291] on td at bounding box center [236, 324] width 26 height 68
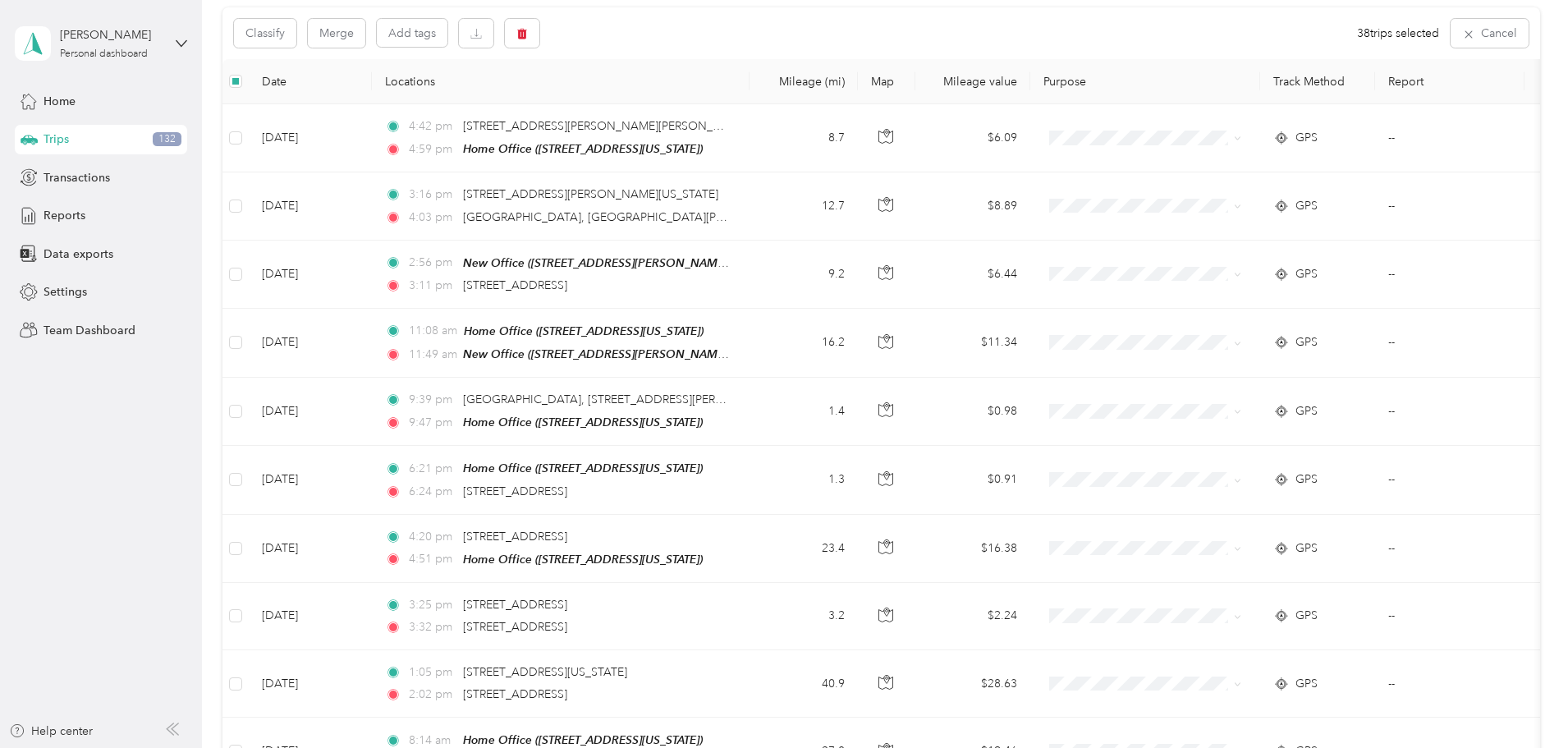
scroll to position [0, 0]
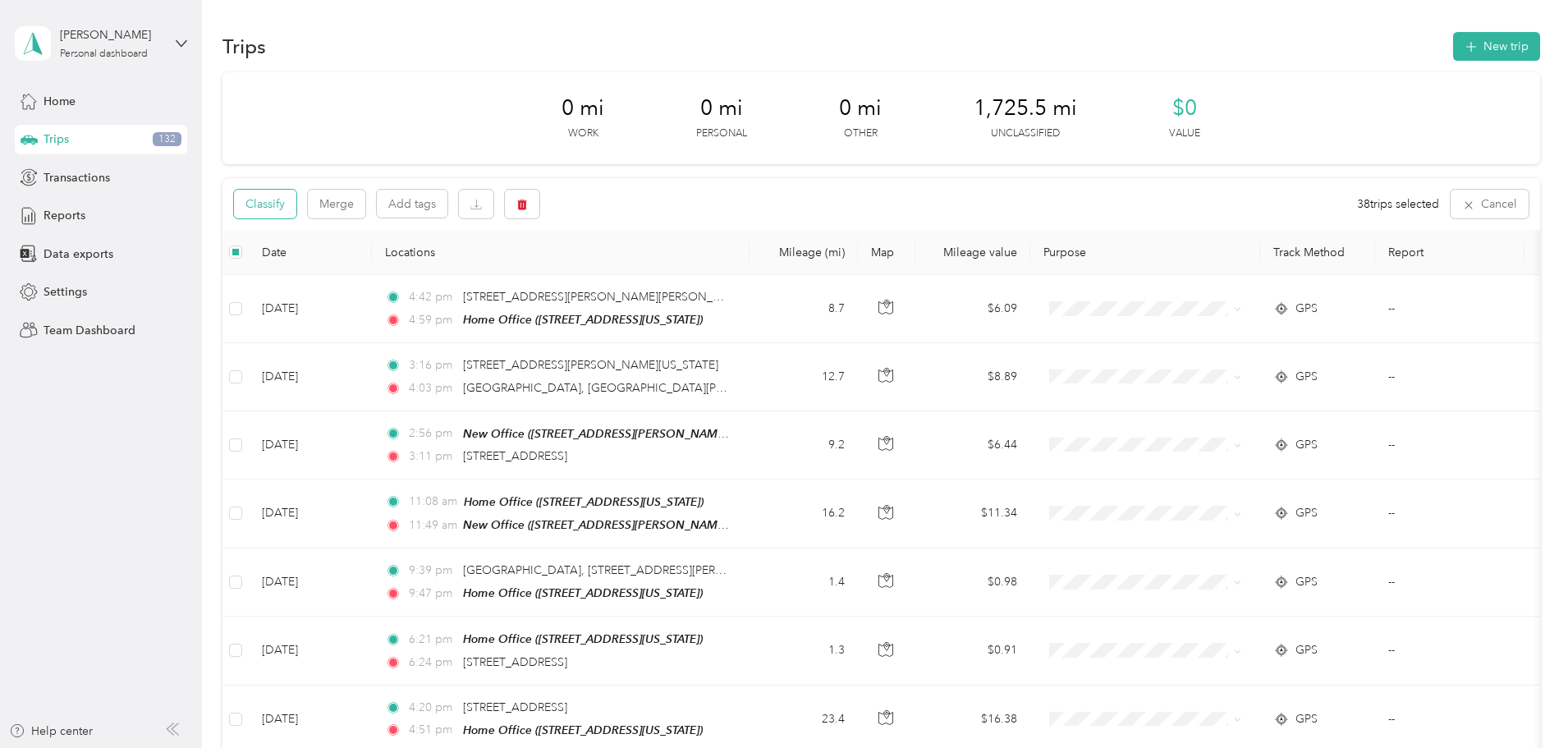
click at [297, 197] on button "Classify" at bounding box center [265, 204] width 63 height 29
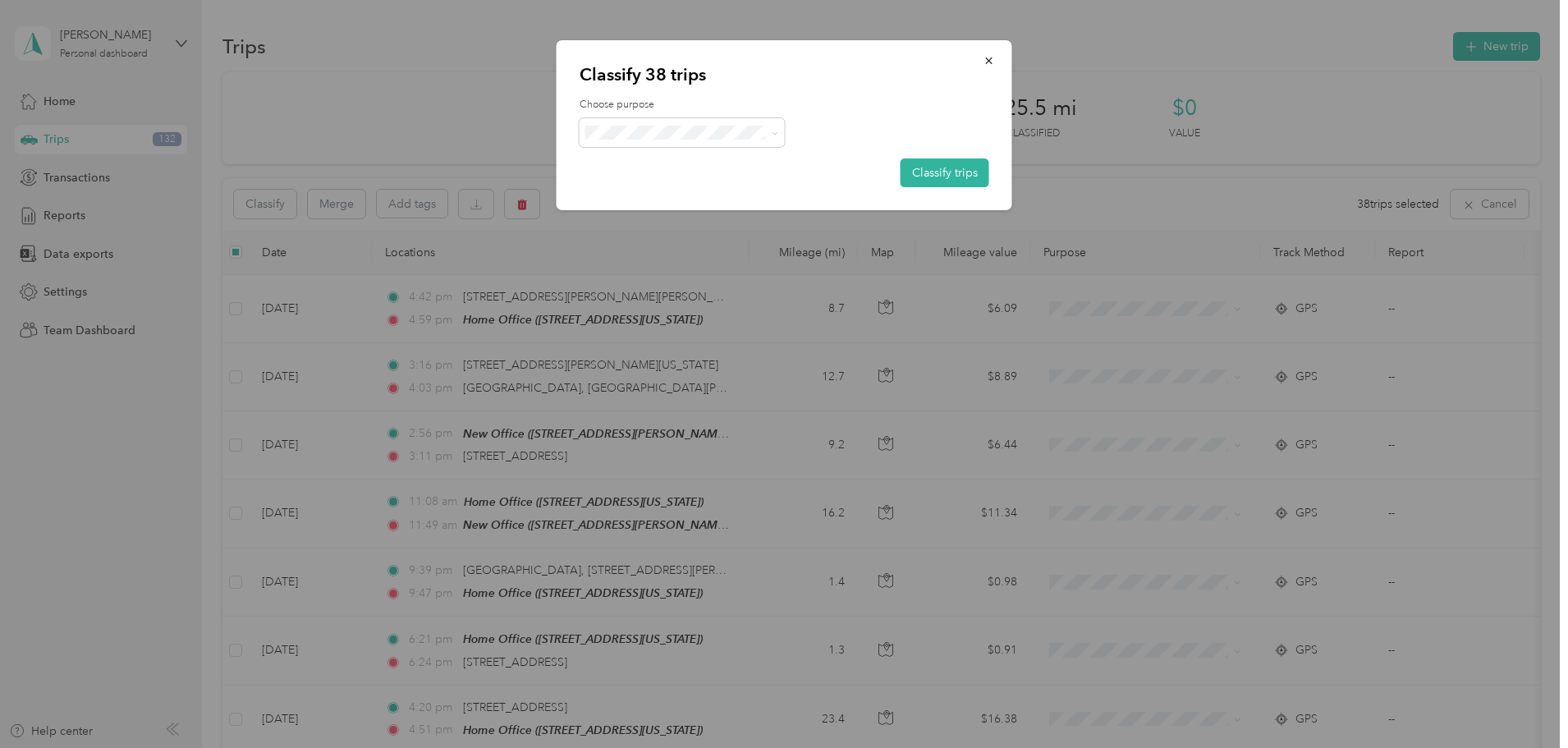
click at [648, 188] on span "Personal" at bounding box center [696, 189] width 152 height 18
click at [956, 163] on button "Classify trips" at bounding box center [945, 173] width 89 height 29
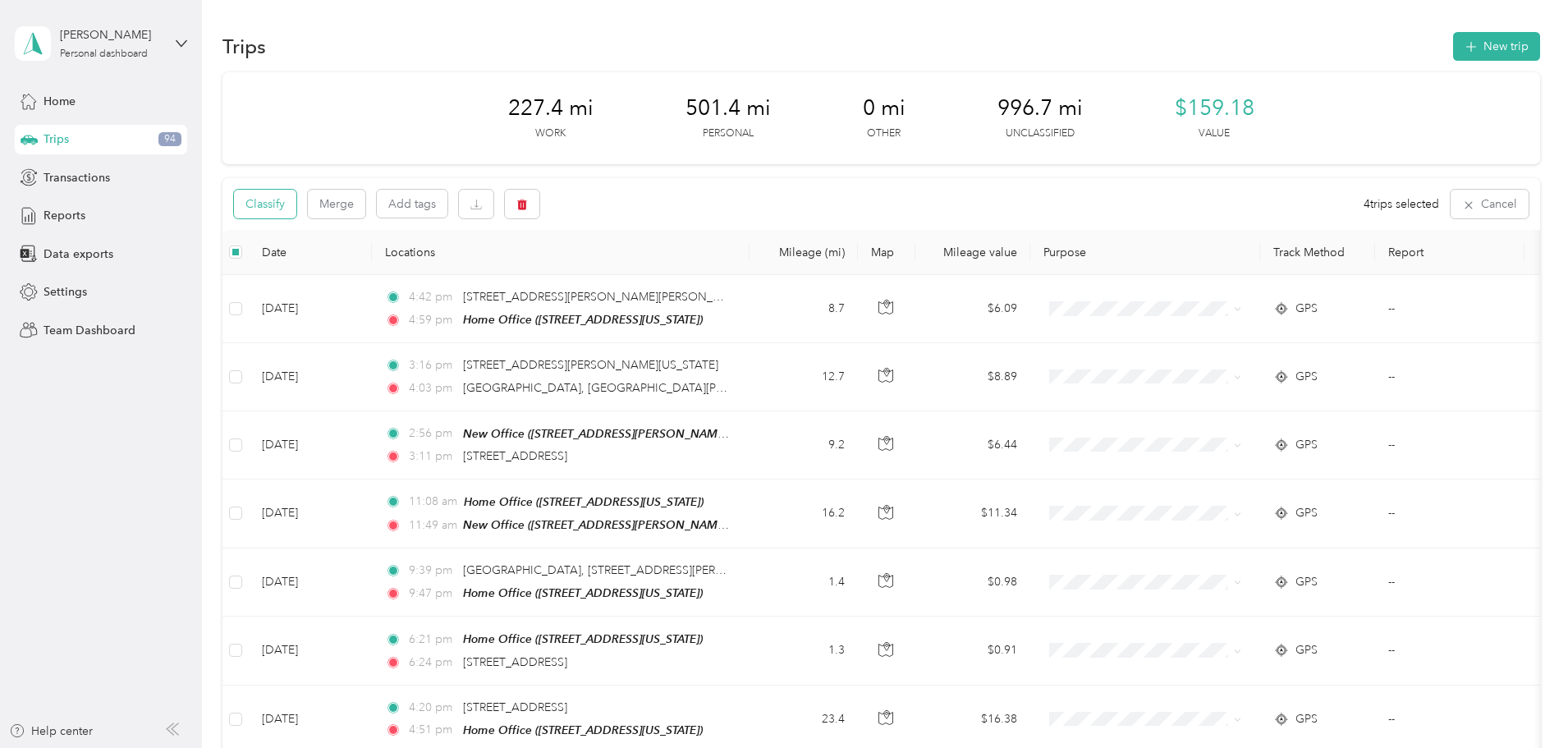
click at [297, 204] on button "Classify" at bounding box center [265, 204] width 63 height 29
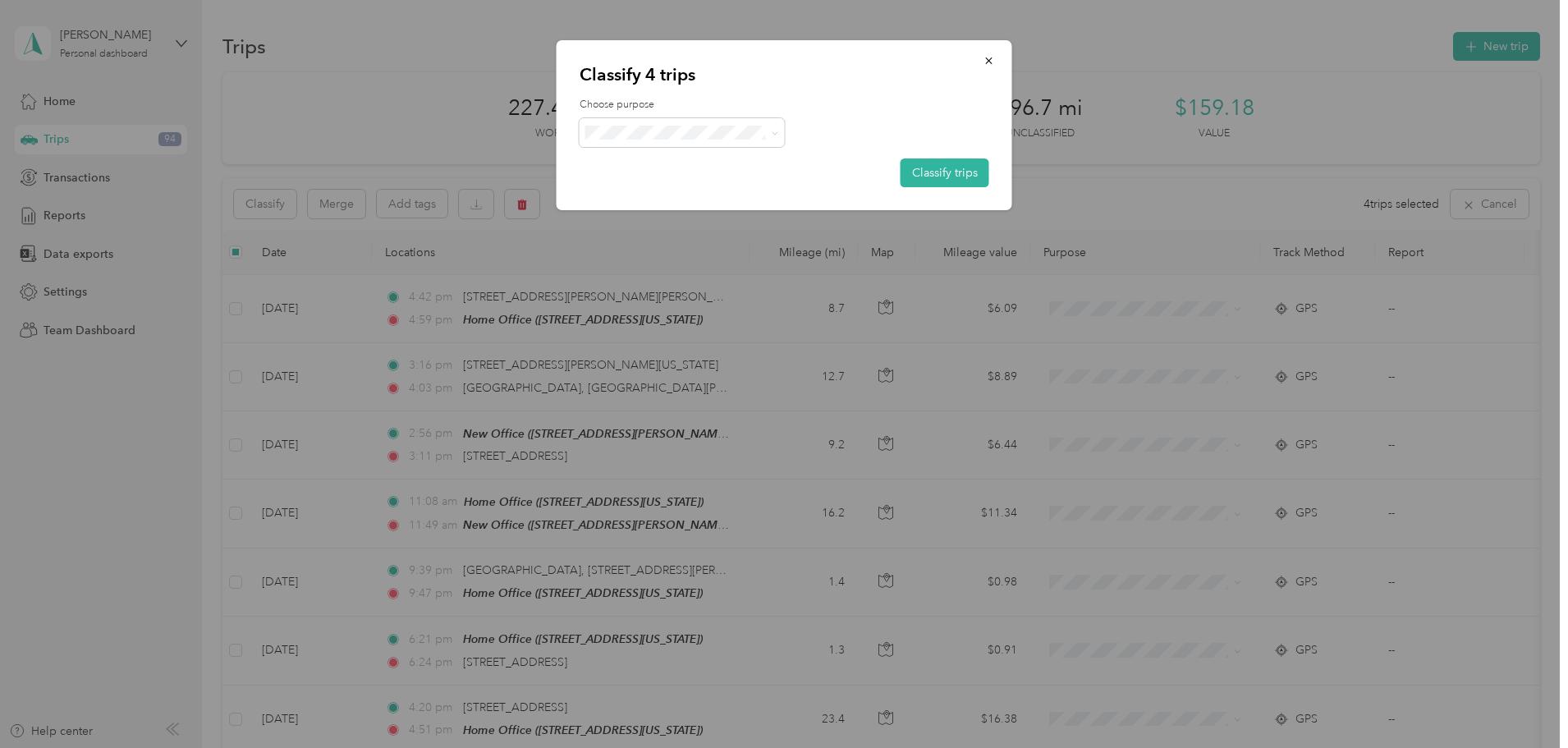
click at [633, 241] on span "Baytran" at bounding box center [696, 244] width 152 height 18
click at [936, 172] on button "Classify trips" at bounding box center [945, 173] width 89 height 29
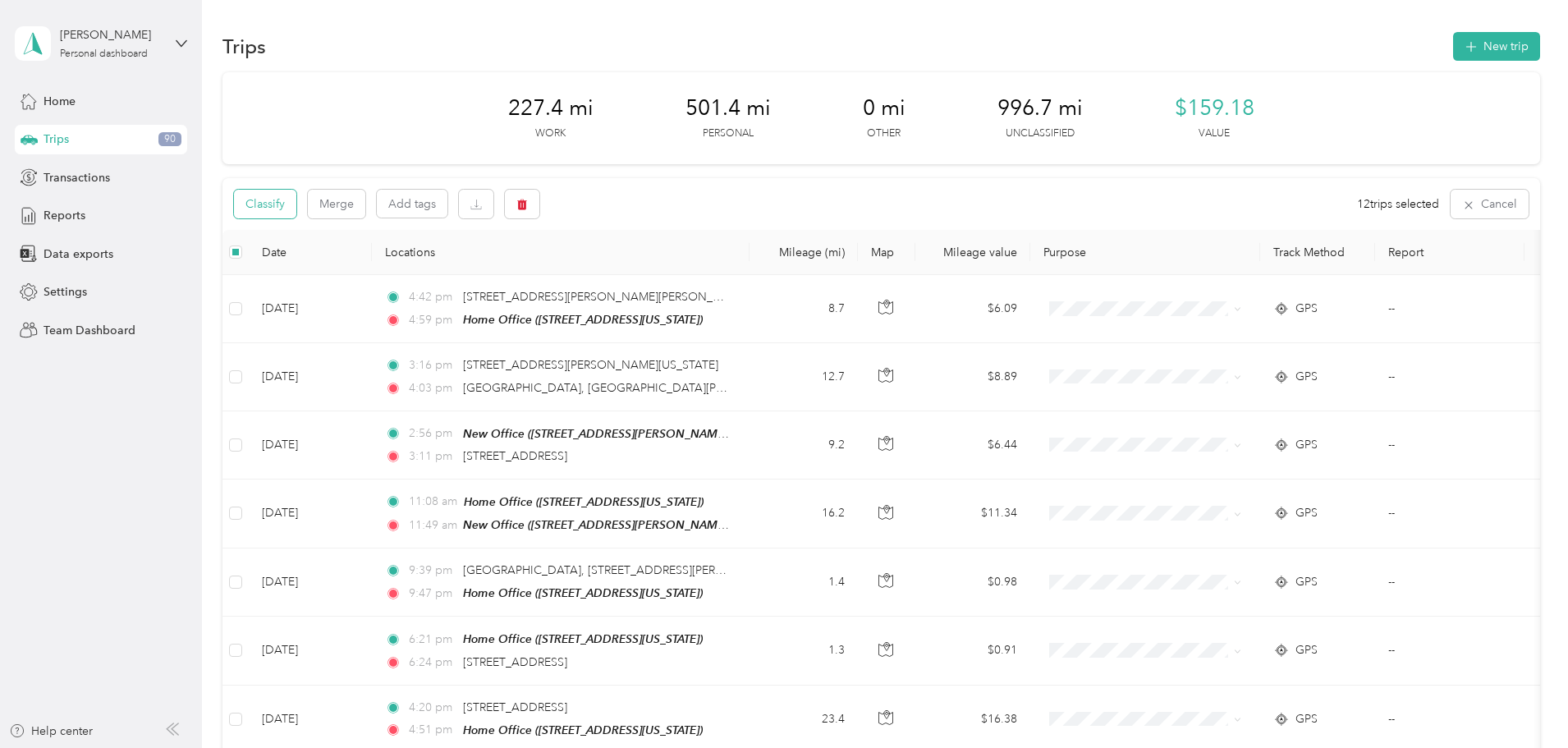
click at [297, 203] on button "Classify" at bounding box center [265, 204] width 63 height 29
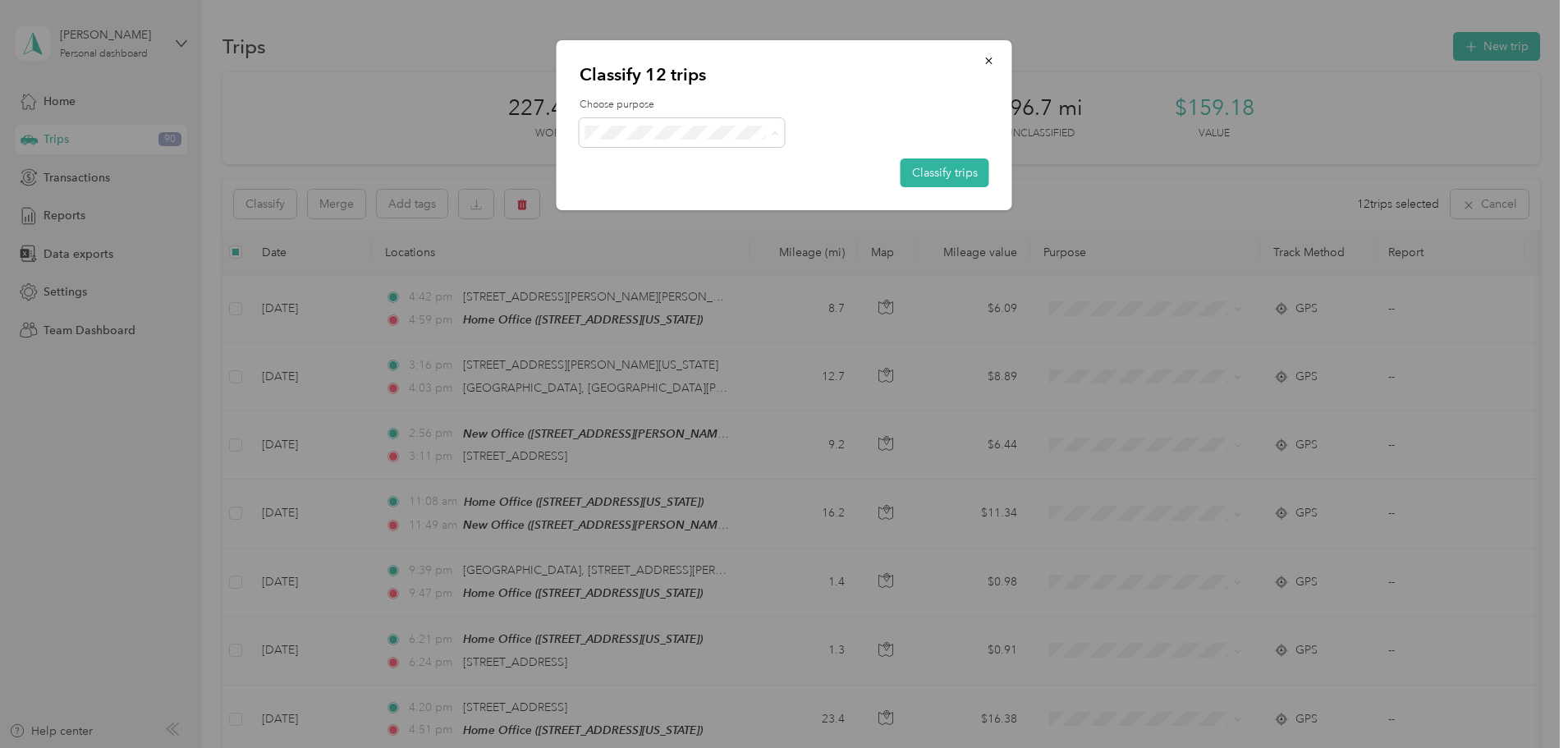
click at [641, 194] on span "Personal" at bounding box center [696, 192] width 152 height 18
click at [925, 176] on button "Classify trips" at bounding box center [945, 173] width 89 height 29
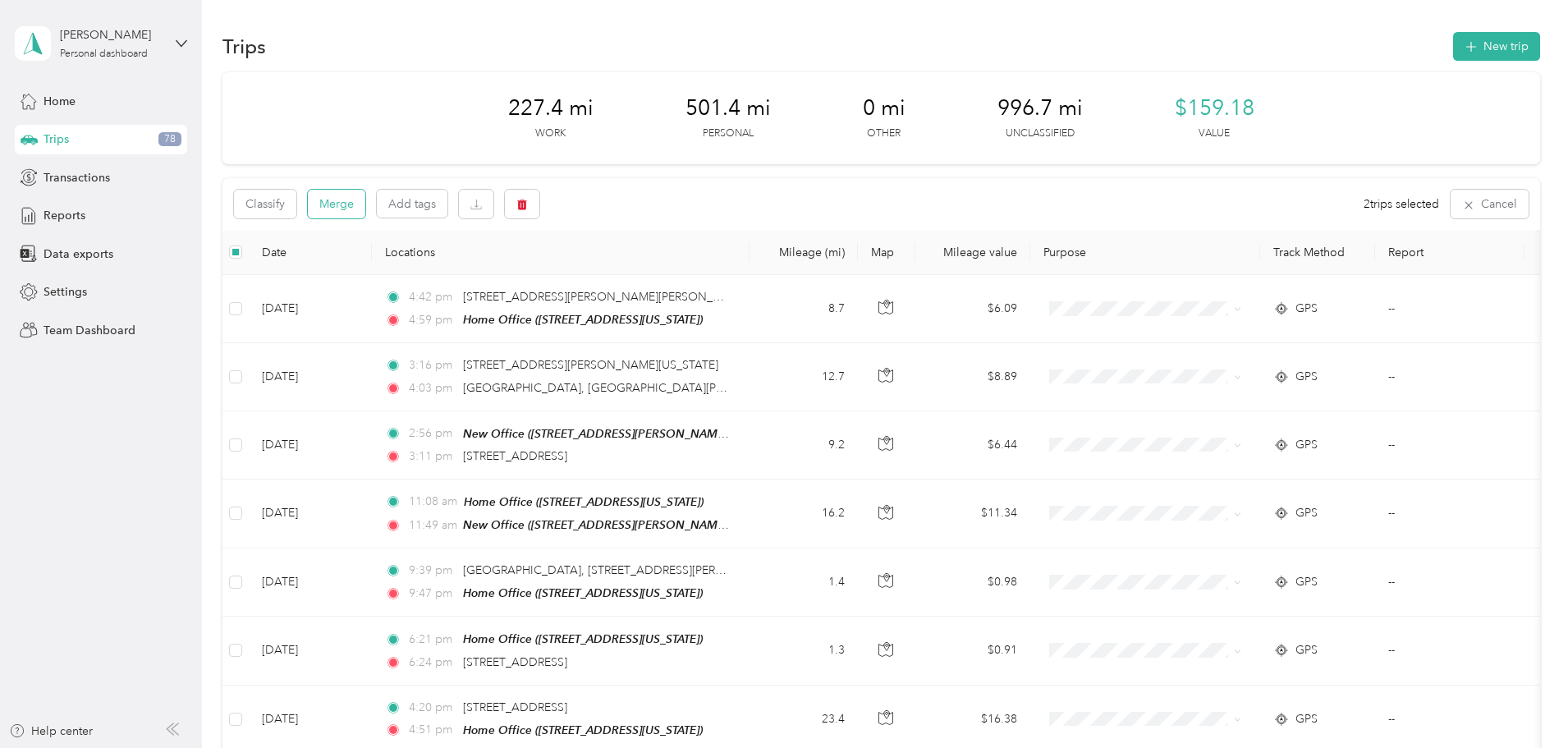
click at [366, 201] on button "Merge" at bounding box center [337, 204] width 57 height 29
click at [366, 211] on button "Merge" at bounding box center [337, 204] width 57 height 29
click at [297, 206] on button "Classify" at bounding box center [265, 204] width 63 height 29
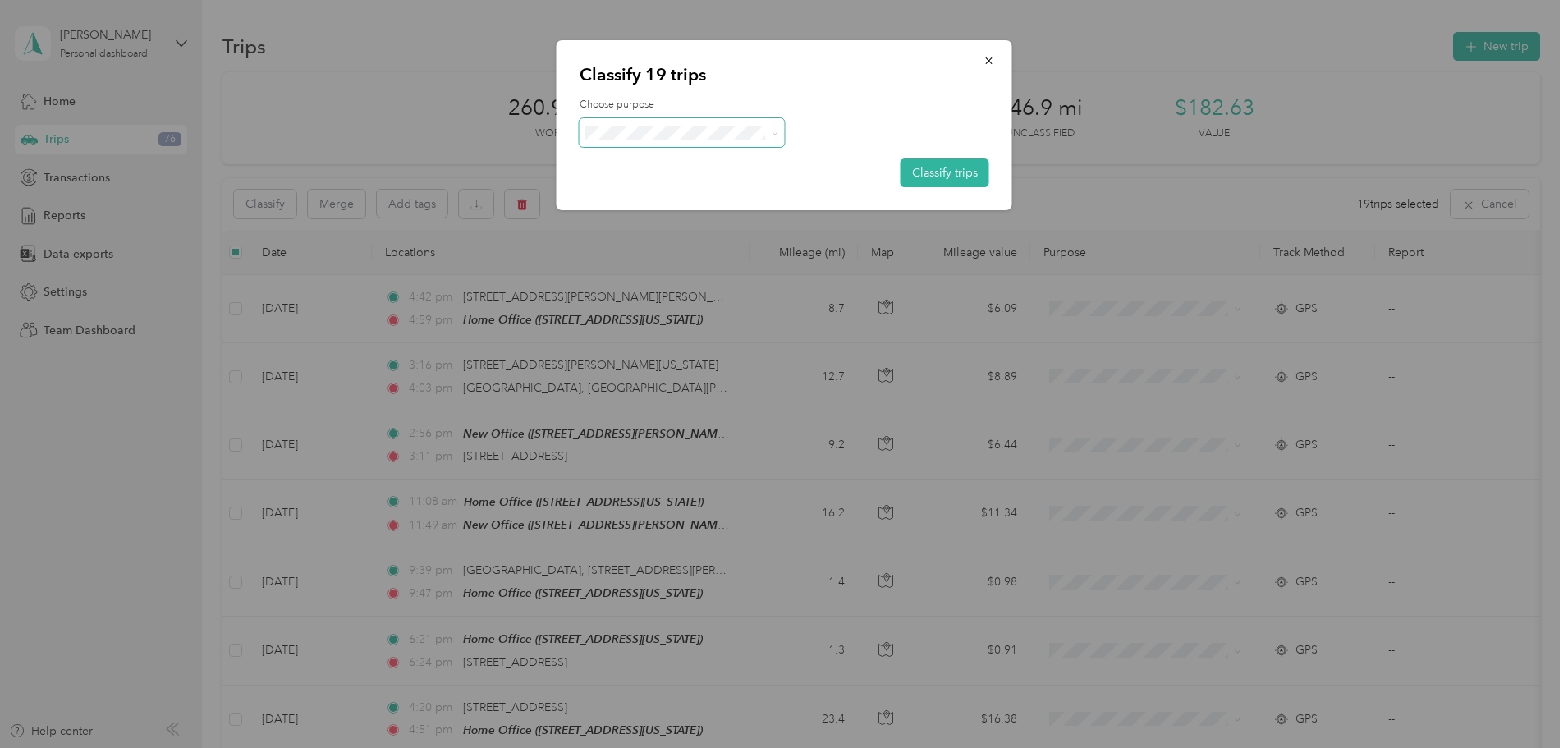
click at [713, 121] on span at bounding box center [682, 132] width 205 height 29
click at [652, 246] on span "Baytran" at bounding box center [696, 249] width 152 height 18
click at [903, 167] on button "Classify trips" at bounding box center [945, 173] width 89 height 29
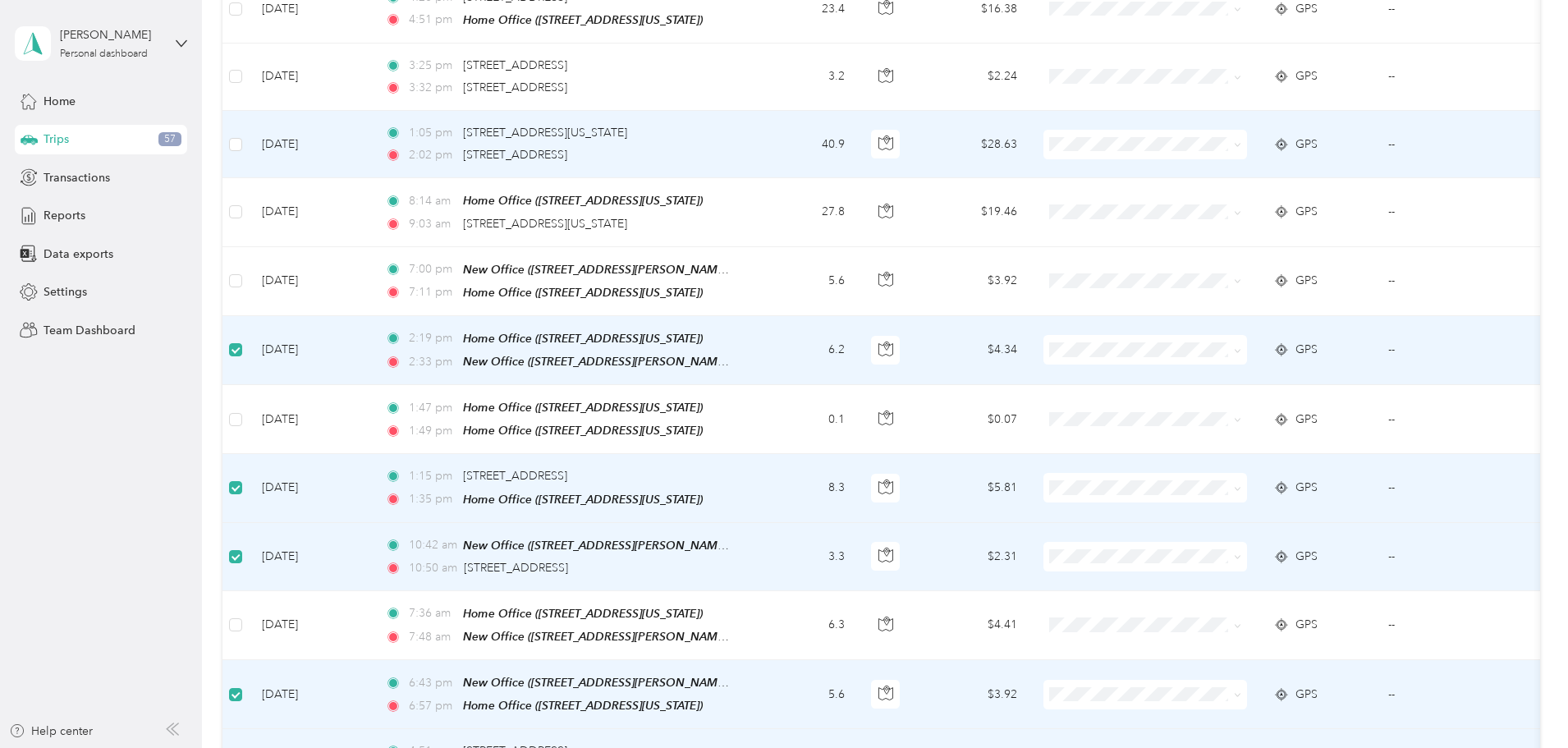
scroll to position [685, 0]
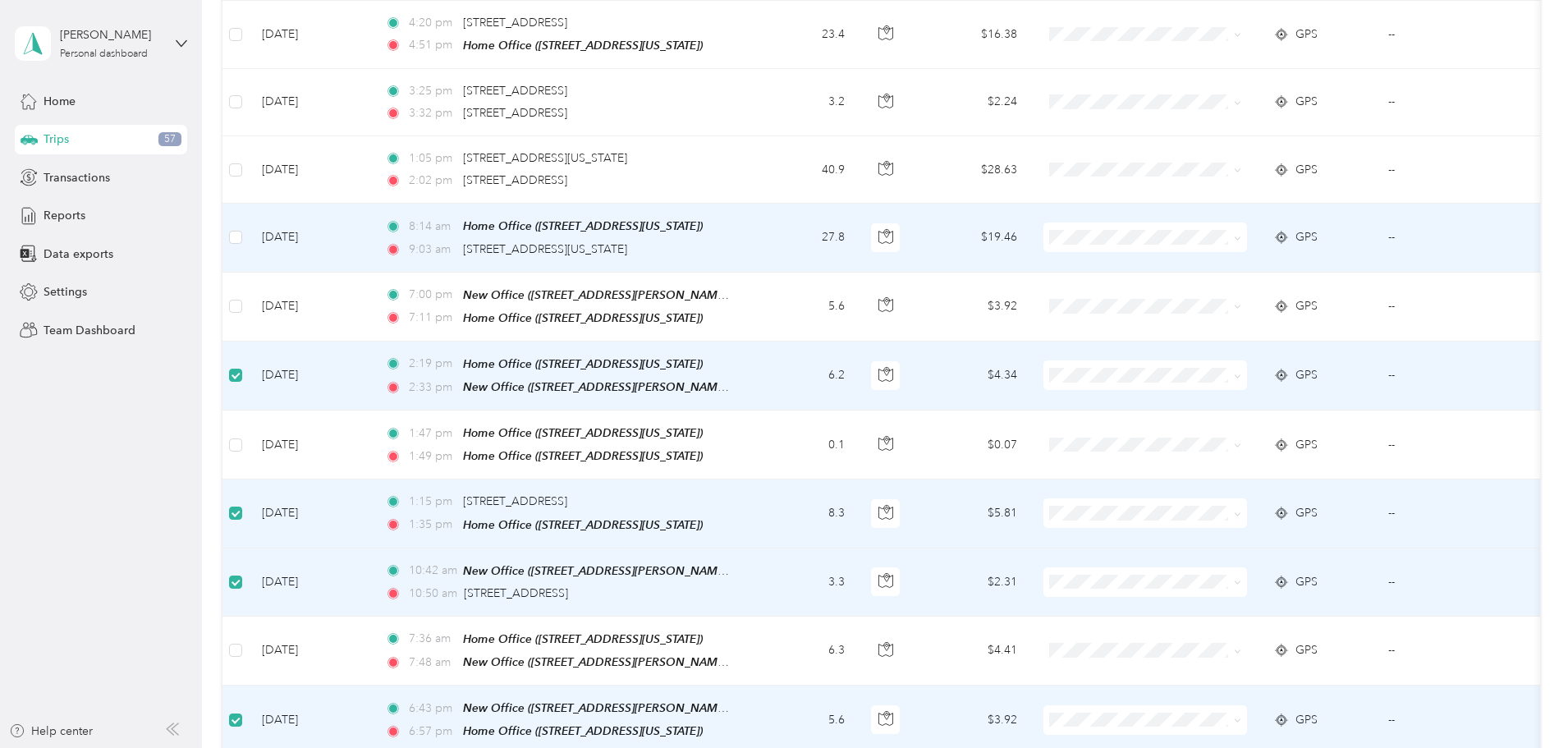
click at [248, 231] on td at bounding box center [236, 237] width 26 height 68
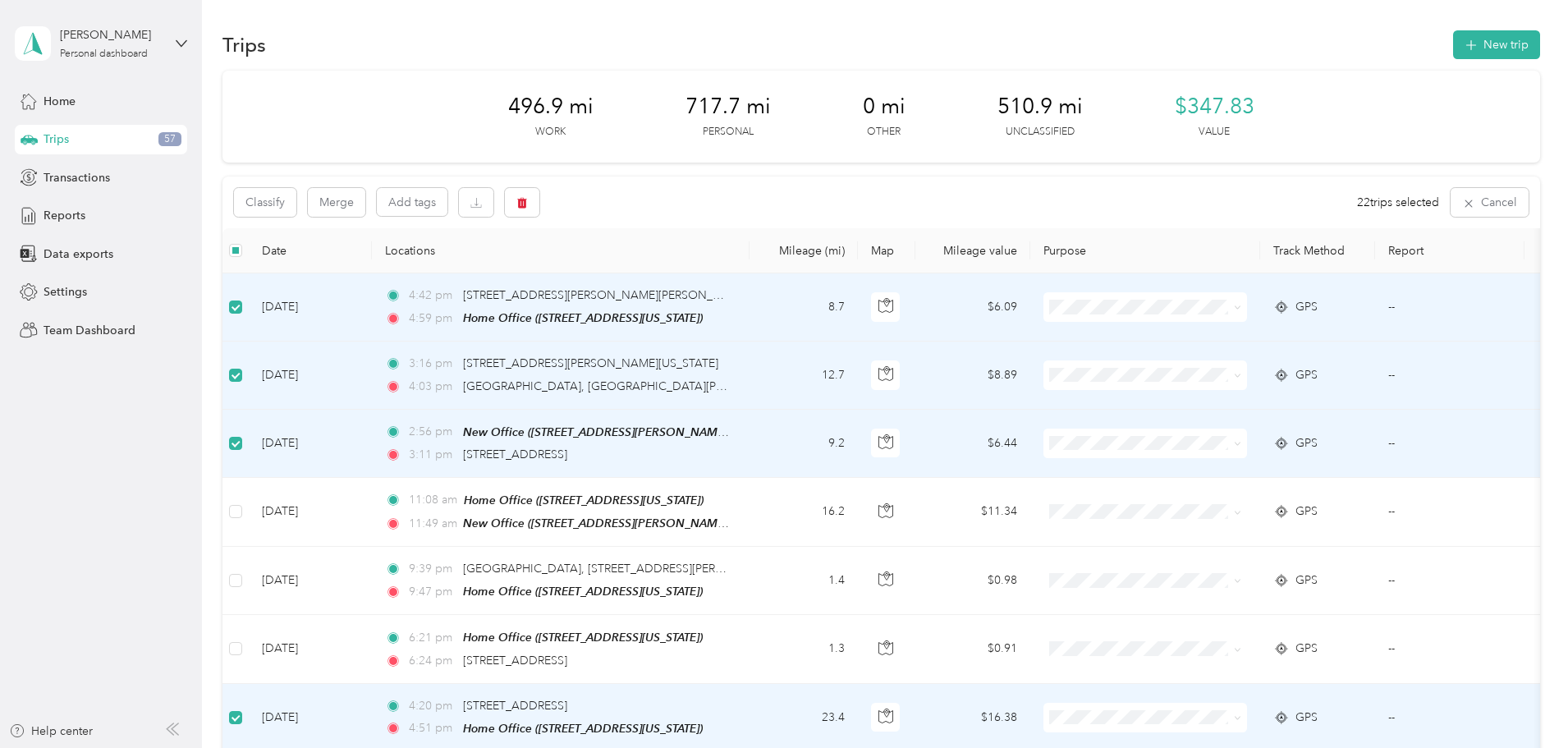
scroll to position [0, 0]
click at [297, 215] on button "Classify" at bounding box center [265, 204] width 63 height 29
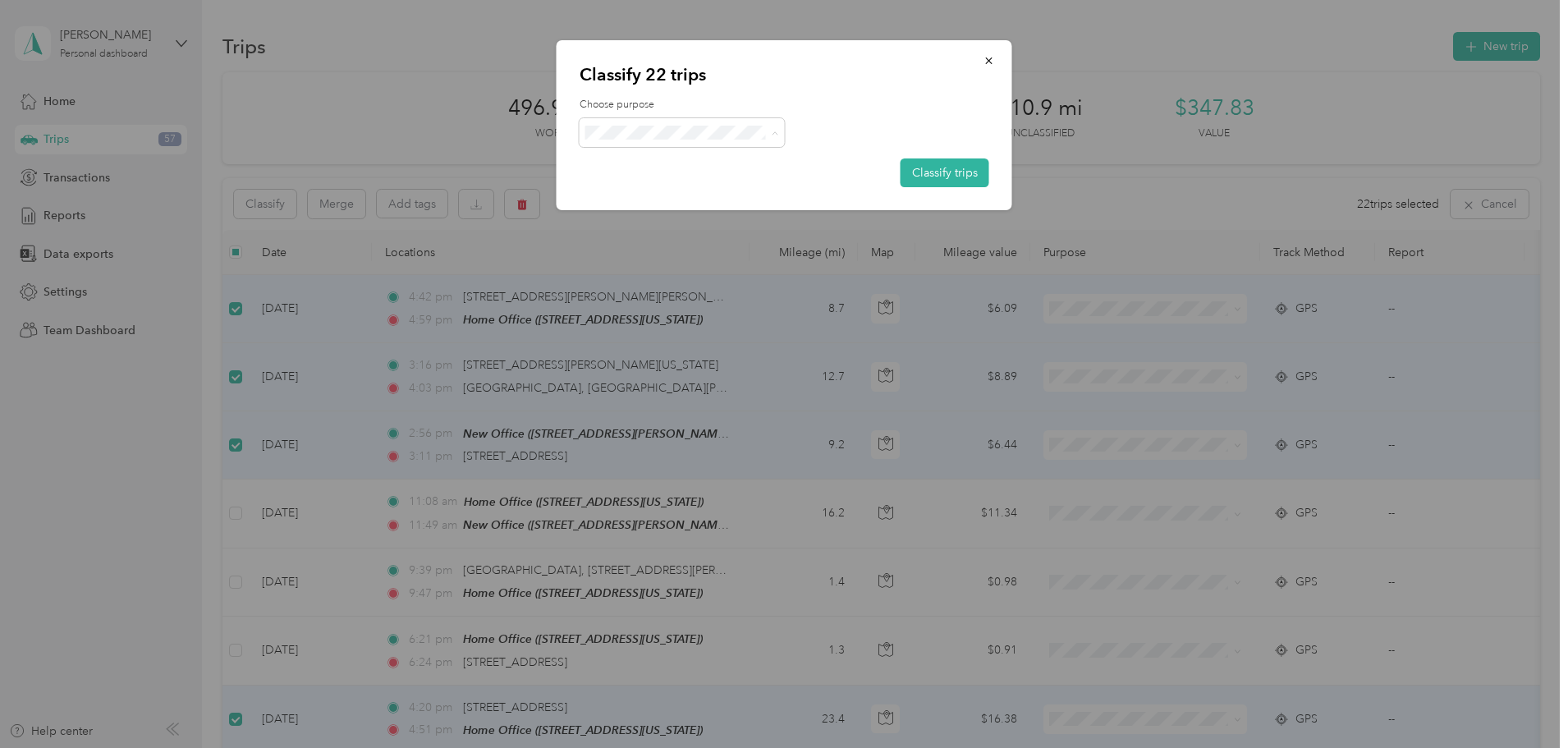
click at [655, 242] on span "Baytran" at bounding box center [687, 249] width 135 height 18
click at [952, 173] on button "Classify trips" at bounding box center [945, 173] width 89 height 29
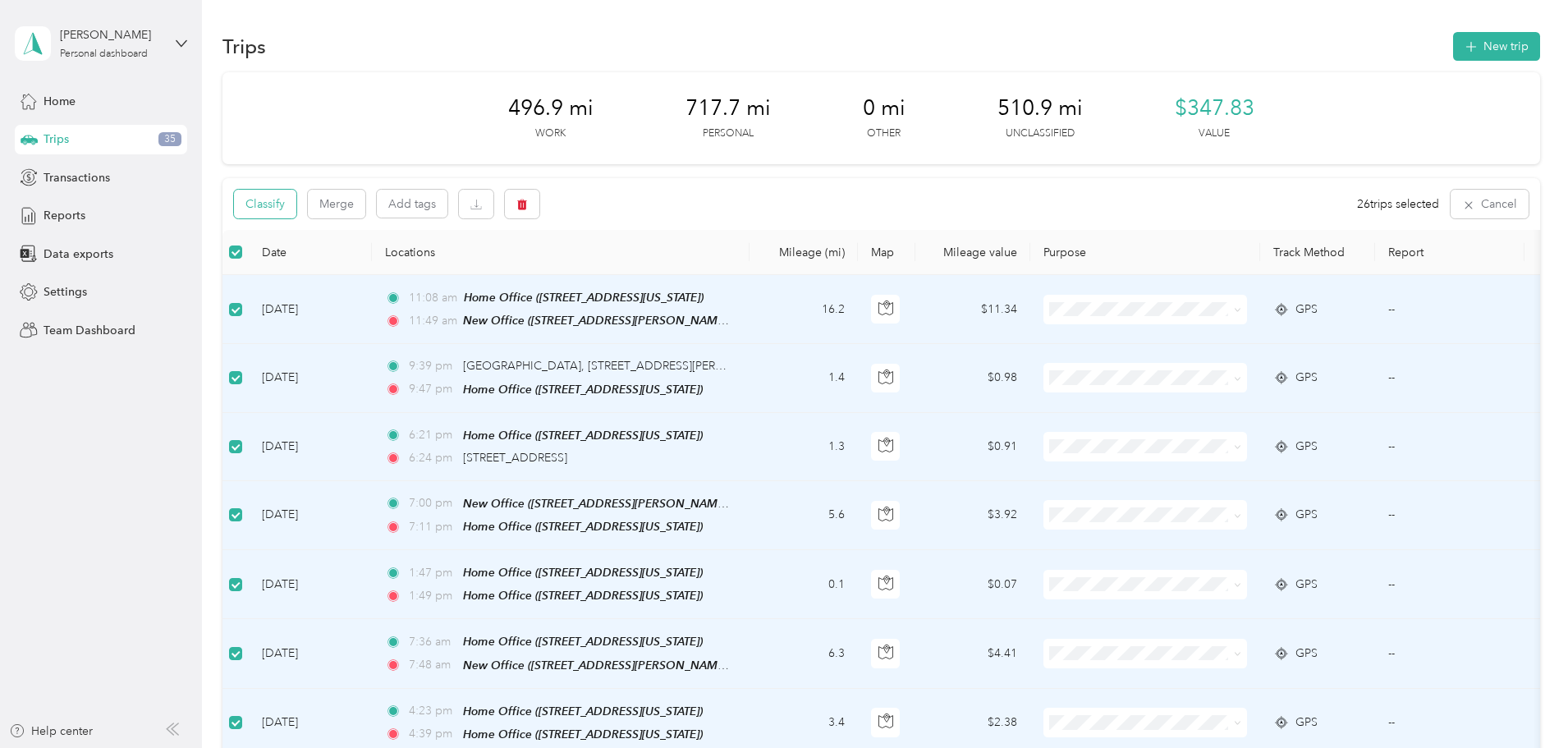
click at [297, 208] on button "Classify" at bounding box center [265, 204] width 63 height 29
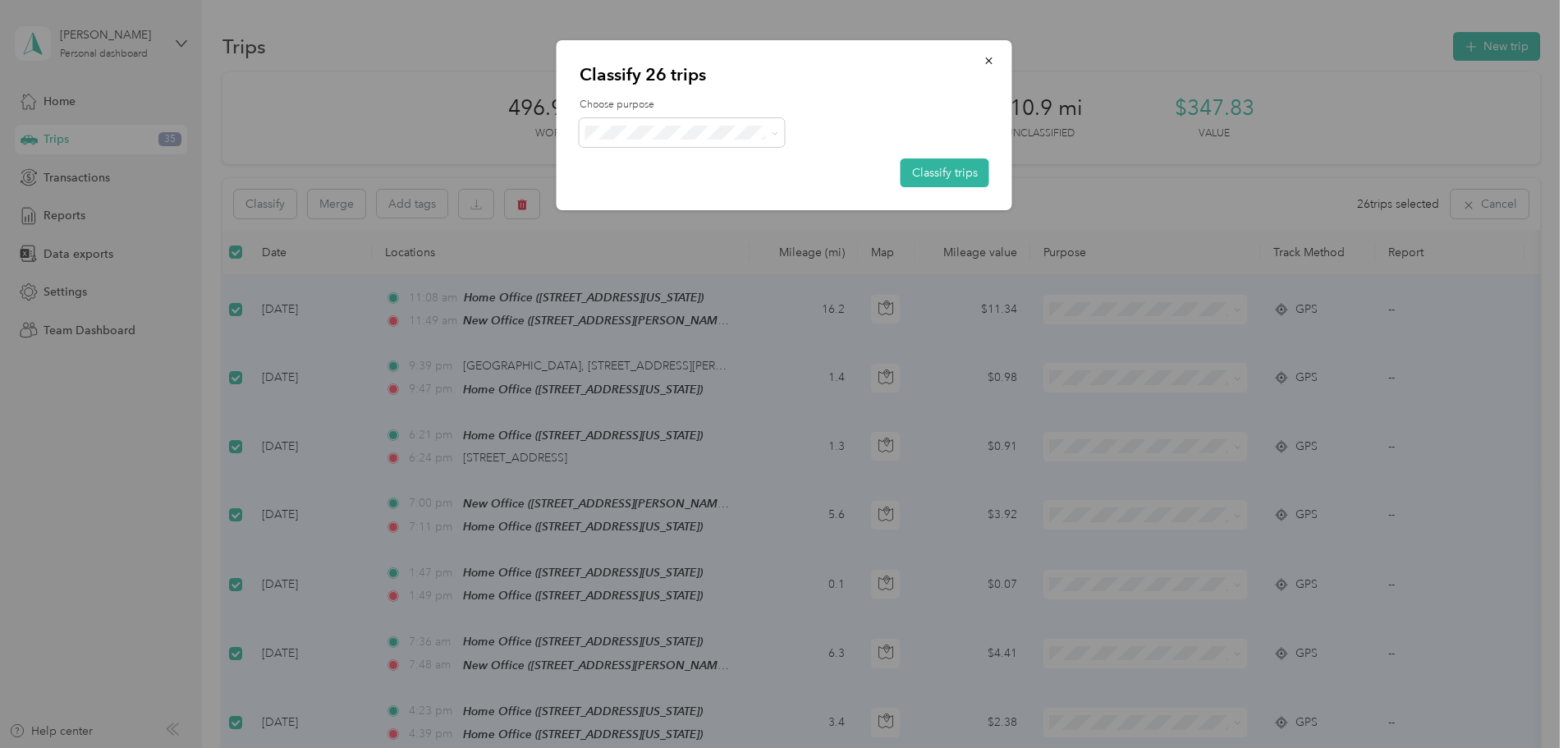
click at [647, 191] on span "Personal" at bounding box center [696, 191] width 152 height 18
click at [946, 174] on button "Classify trips" at bounding box center [945, 173] width 89 height 29
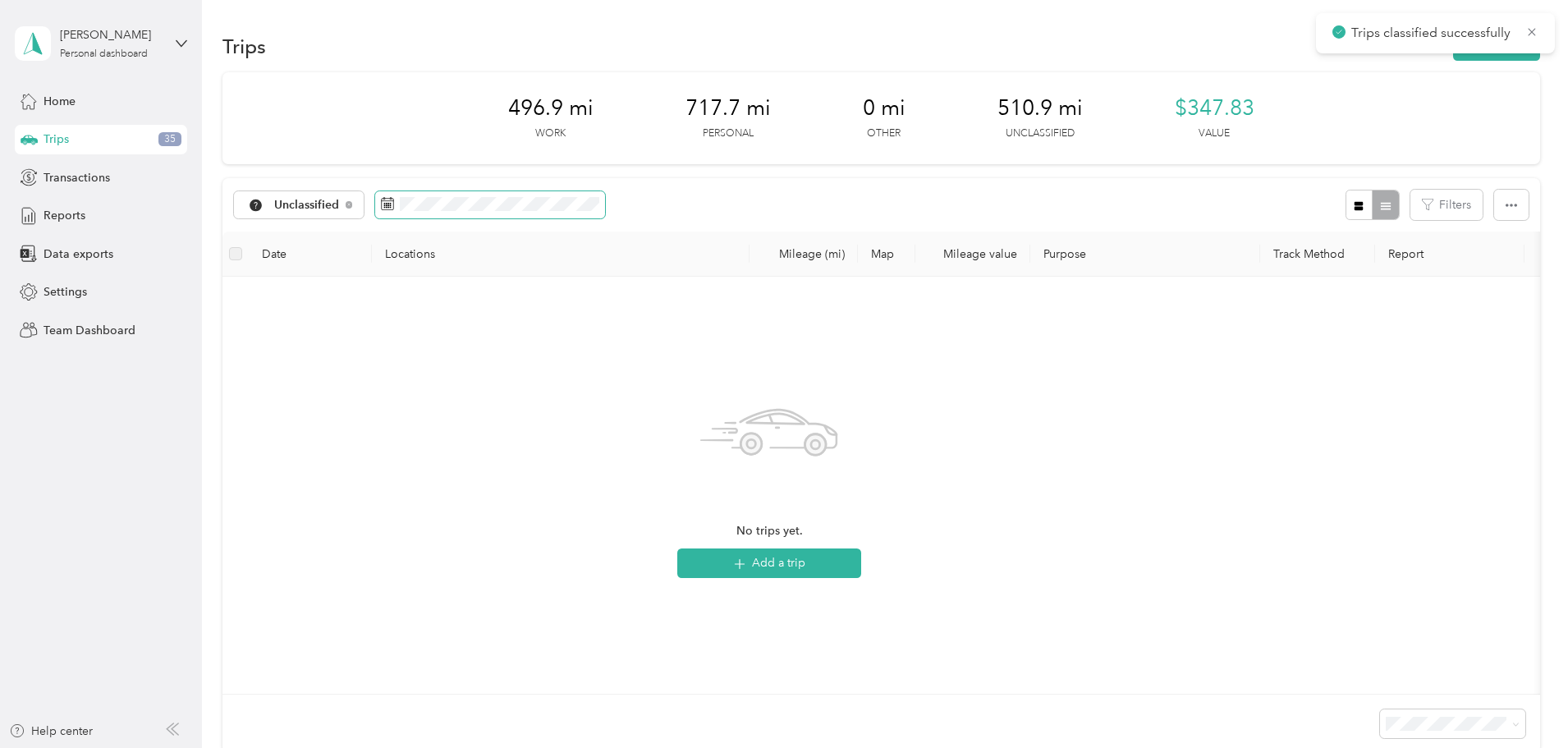
click at [390, 204] on rect at bounding box center [389, 204] width 2 height 2
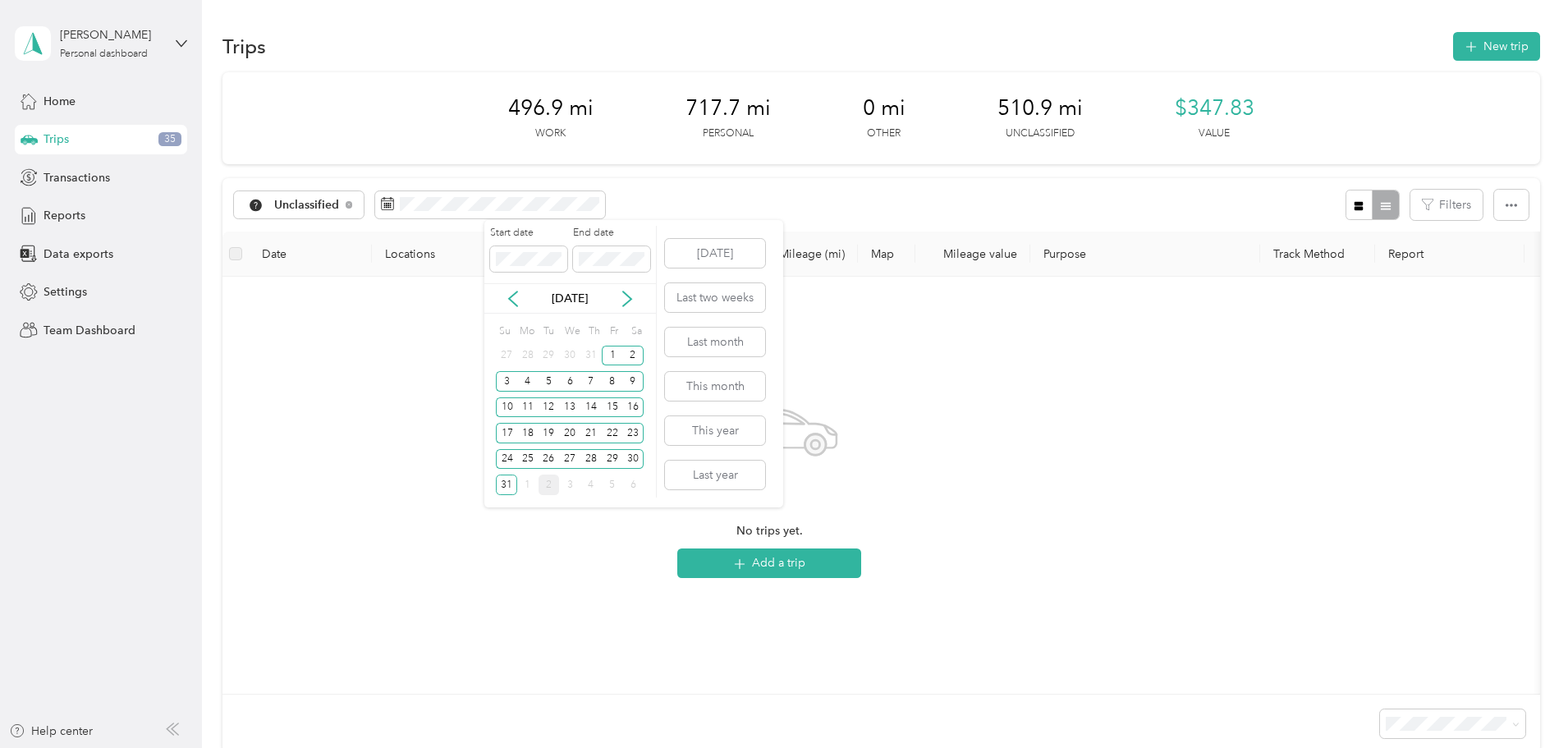
click at [635, 297] on div "Aug 2025" at bounding box center [570, 299] width 172 height 18
click at [622, 298] on icon at bounding box center [627, 299] width 17 height 17
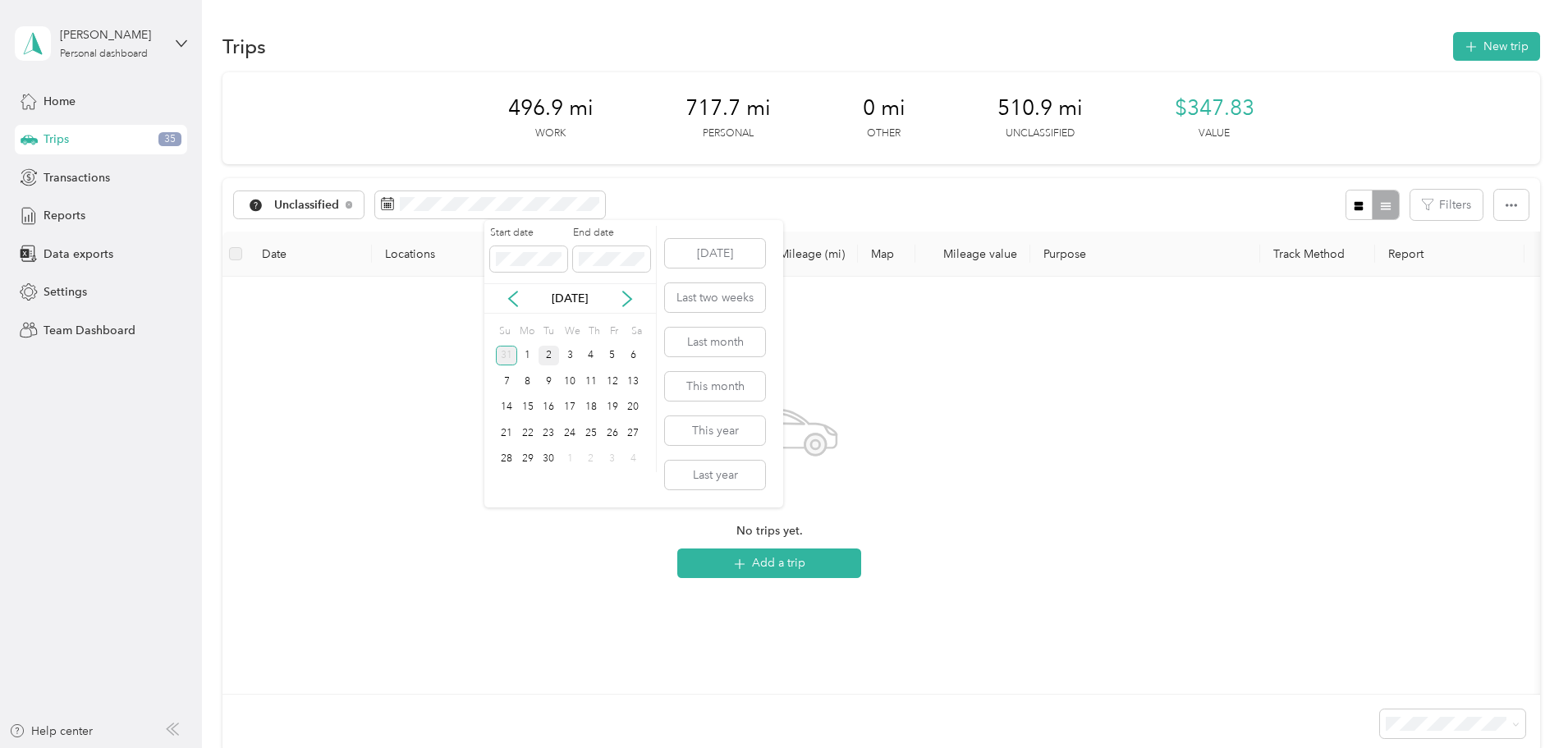
click at [511, 352] on div "31" at bounding box center [507, 355] width 21 height 20
click at [547, 483] on div "2" at bounding box center [549, 485] width 21 height 20
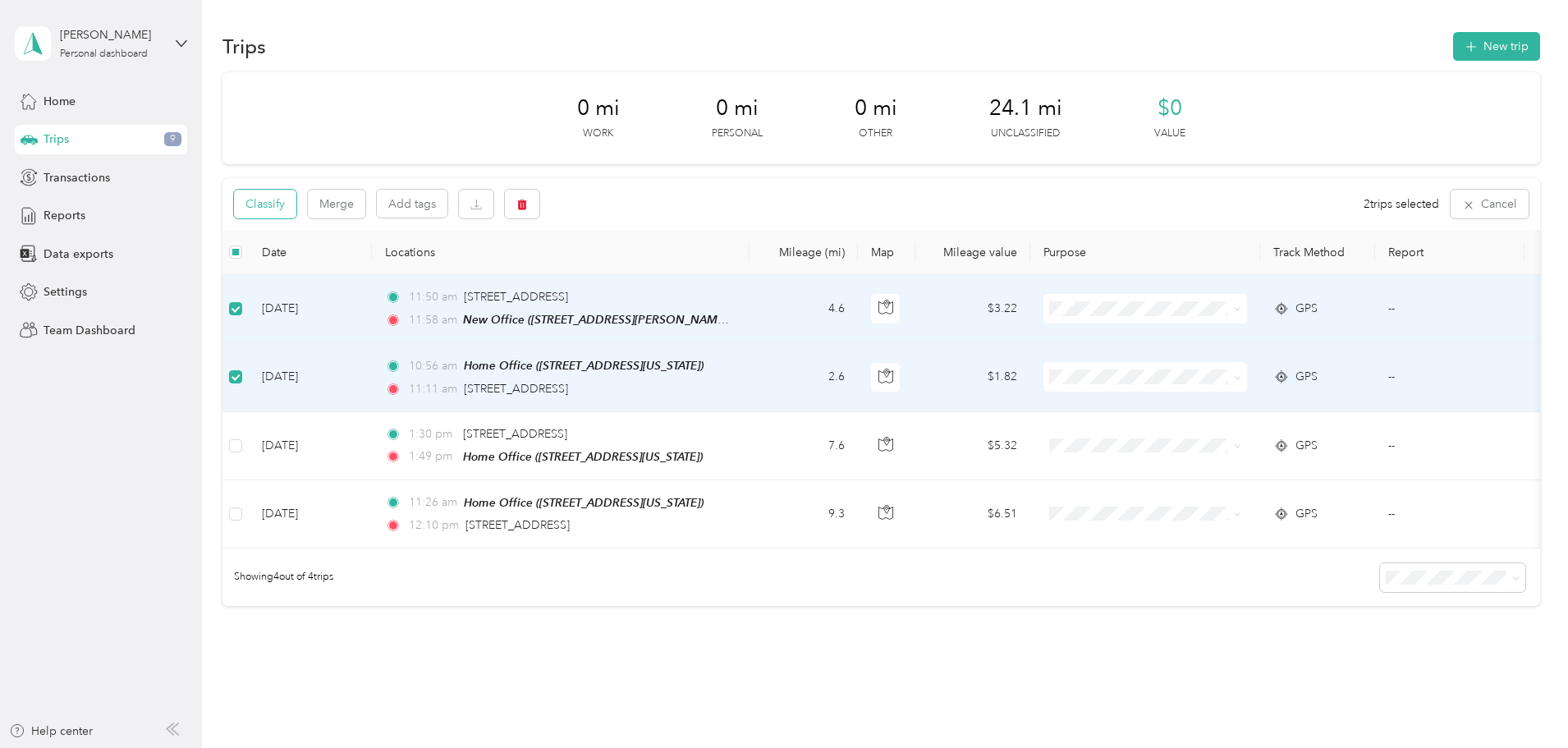
click at [297, 212] on button "Classify" at bounding box center [265, 204] width 63 height 29
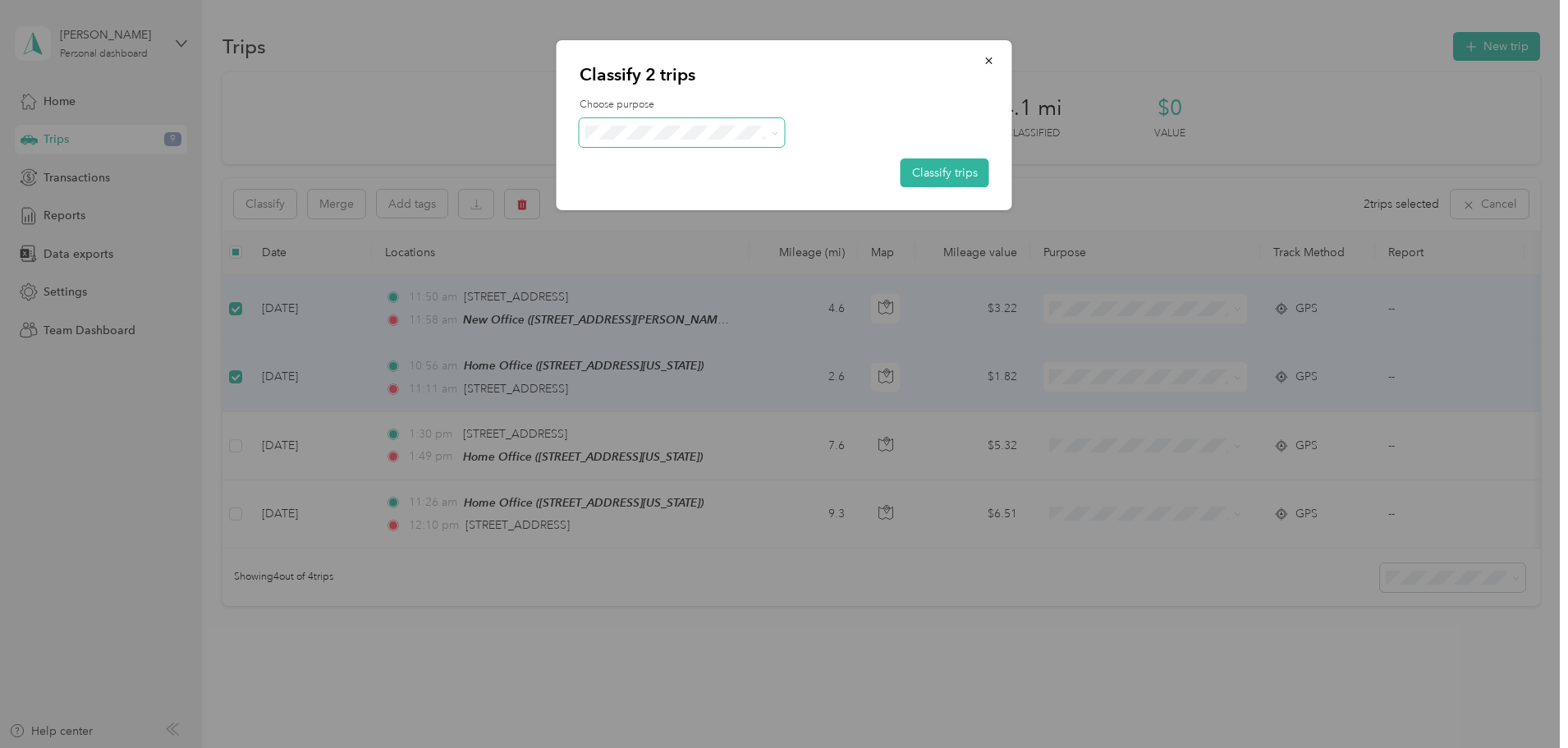
click at [712, 122] on span at bounding box center [682, 132] width 205 height 29
click at [710, 139] on span at bounding box center [682, 132] width 205 height 29
click at [635, 243] on span "Baytran" at bounding box center [696, 249] width 152 height 18
click at [936, 179] on button "Classify trips" at bounding box center [945, 173] width 89 height 29
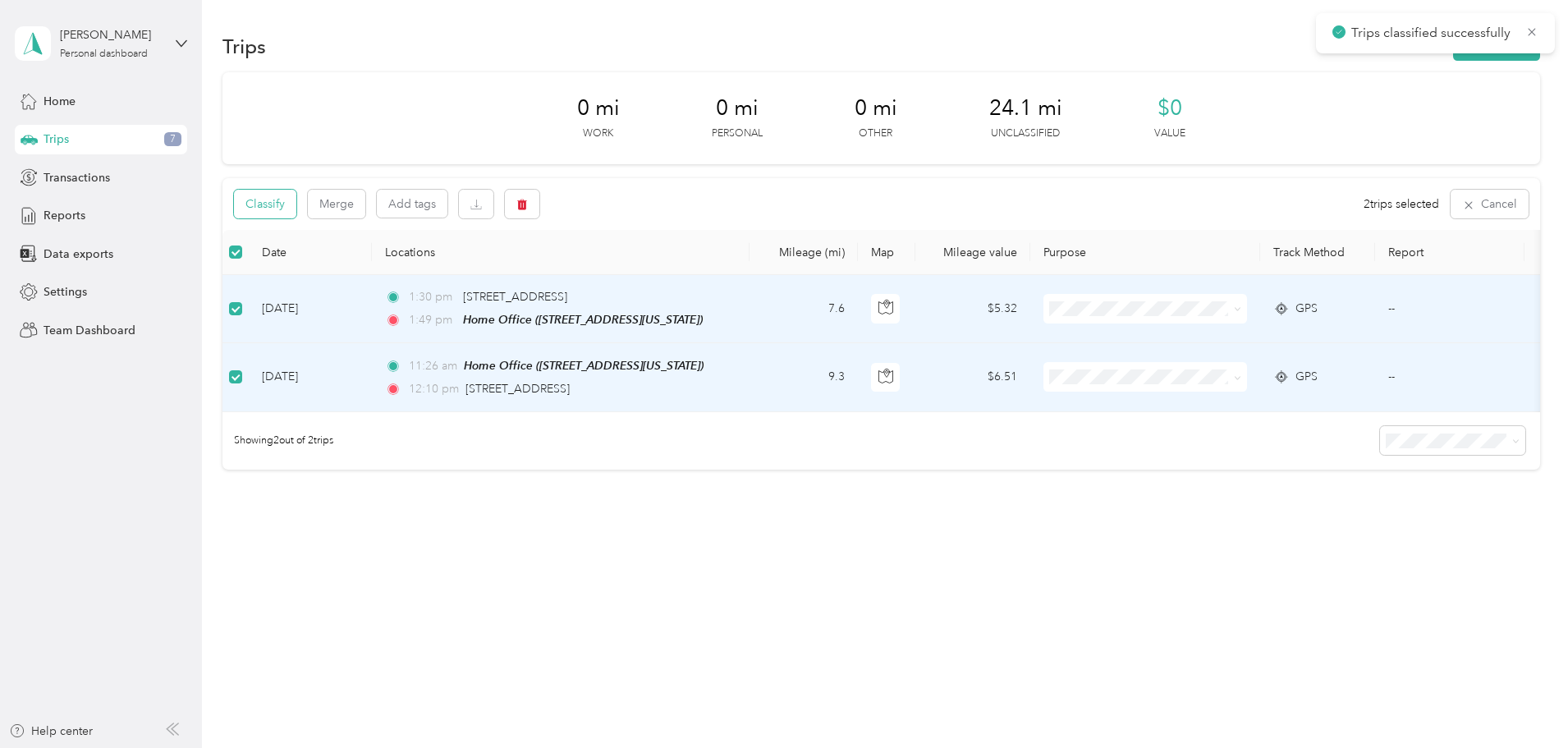
click at [297, 209] on button "Classify" at bounding box center [265, 204] width 63 height 29
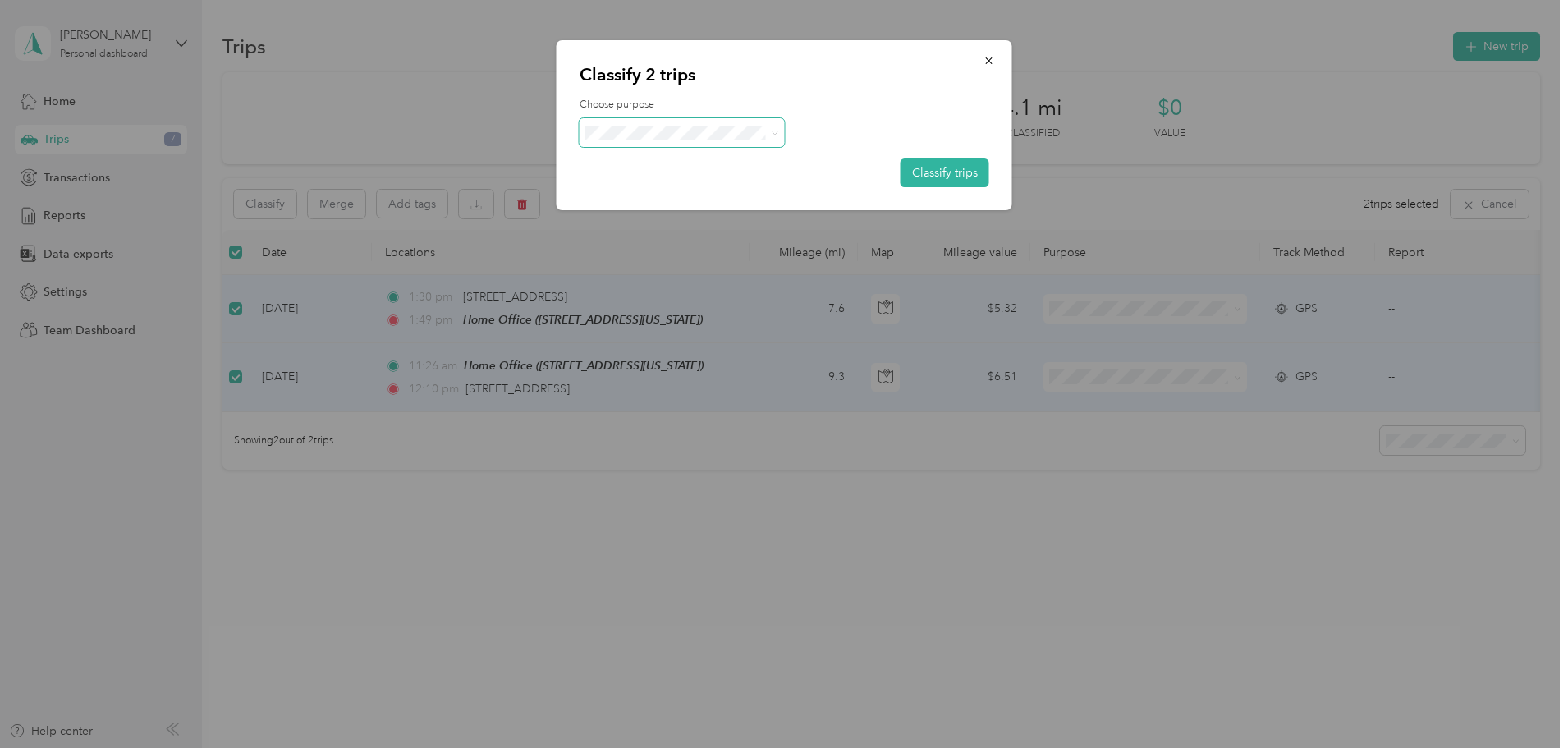
click at [655, 140] on span at bounding box center [682, 132] width 205 height 29
click at [677, 196] on span "Personal" at bounding box center [696, 192] width 152 height 18
click at [951, 175] on button "Classify trips" at bounding box center [945, 173] width 89 height 29
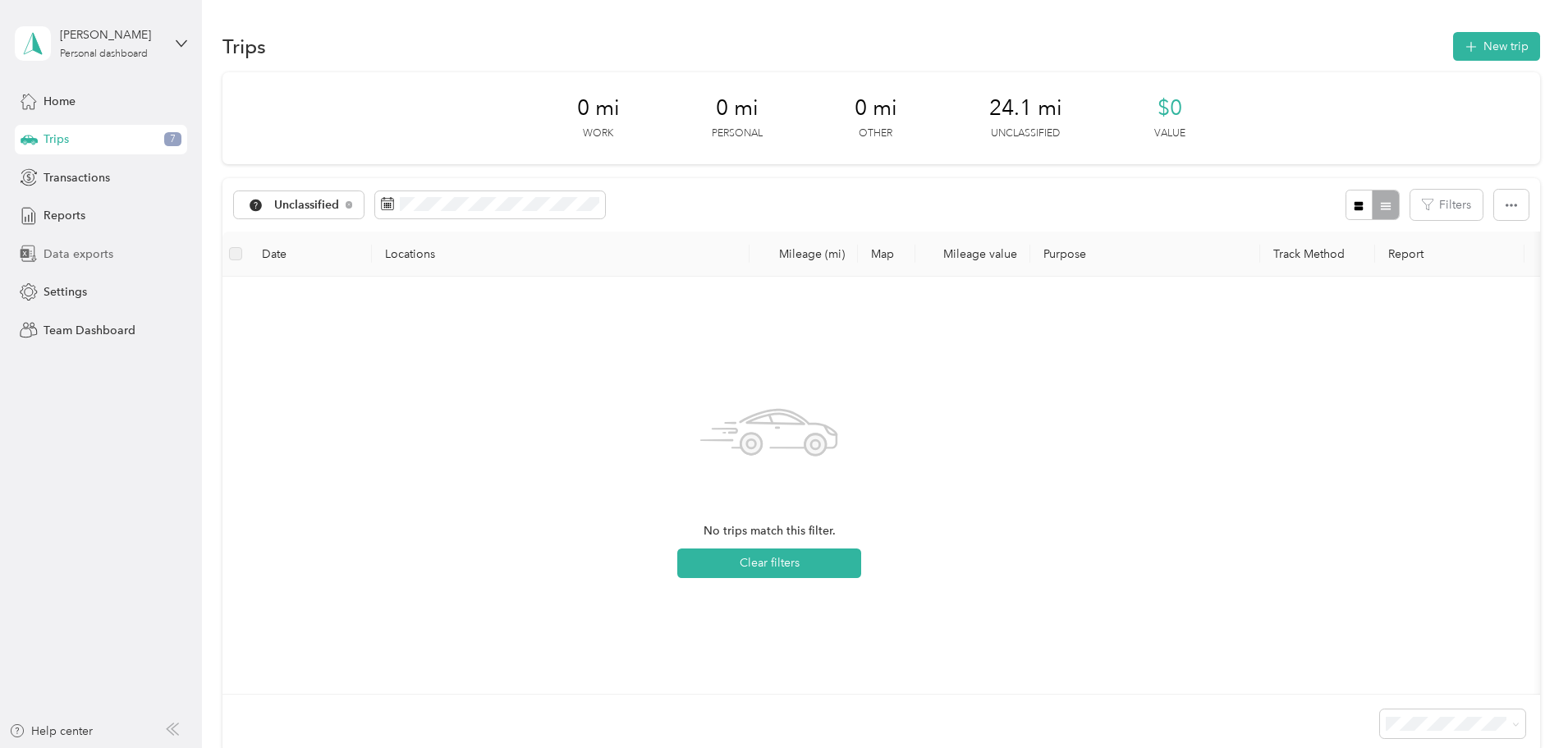
click at [84, 247] on span "Data exports" at bounding box center [78, 255] width 70 height 18
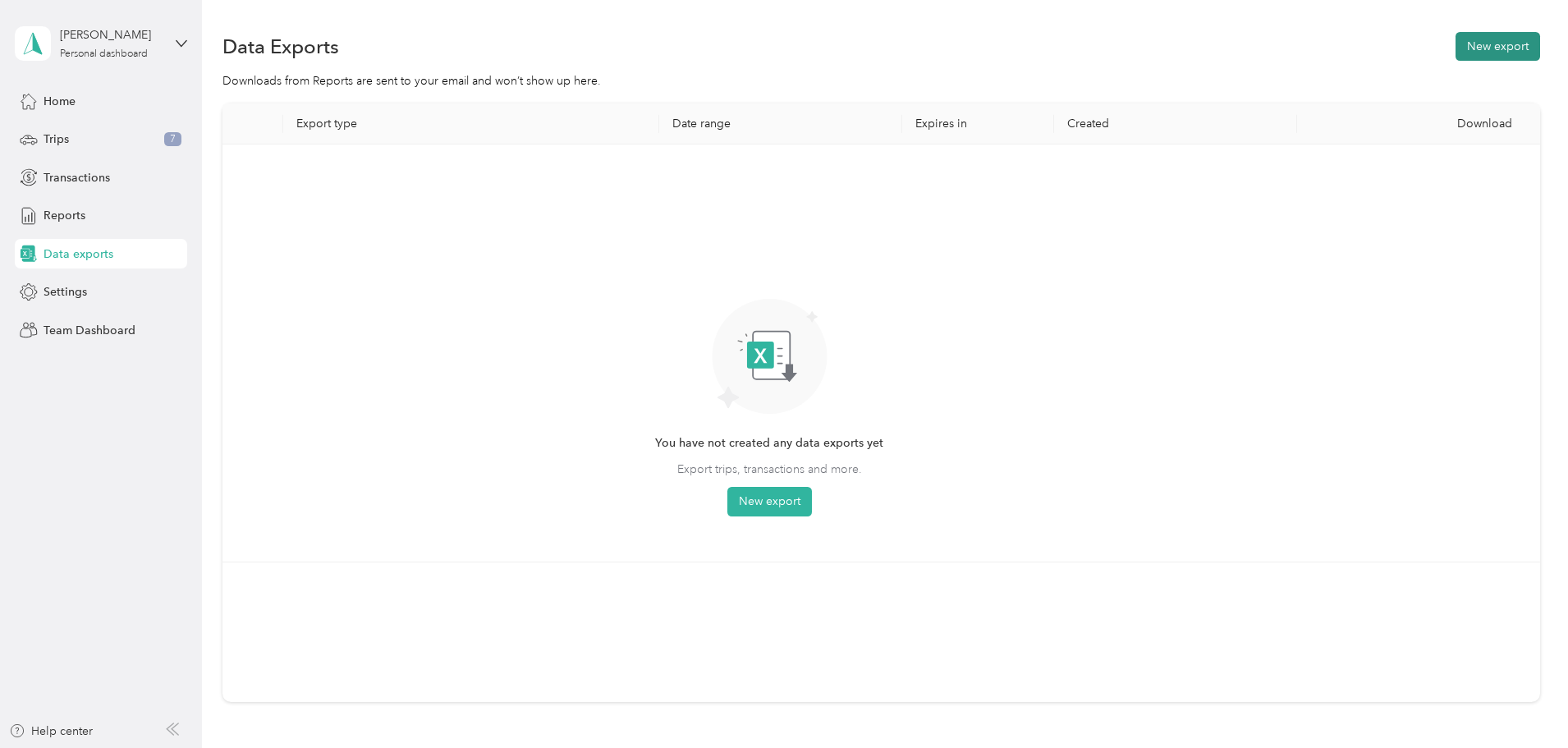
click at [1456, 48] on button "New export" at bounding box center [1498, 46] width 85 height 29
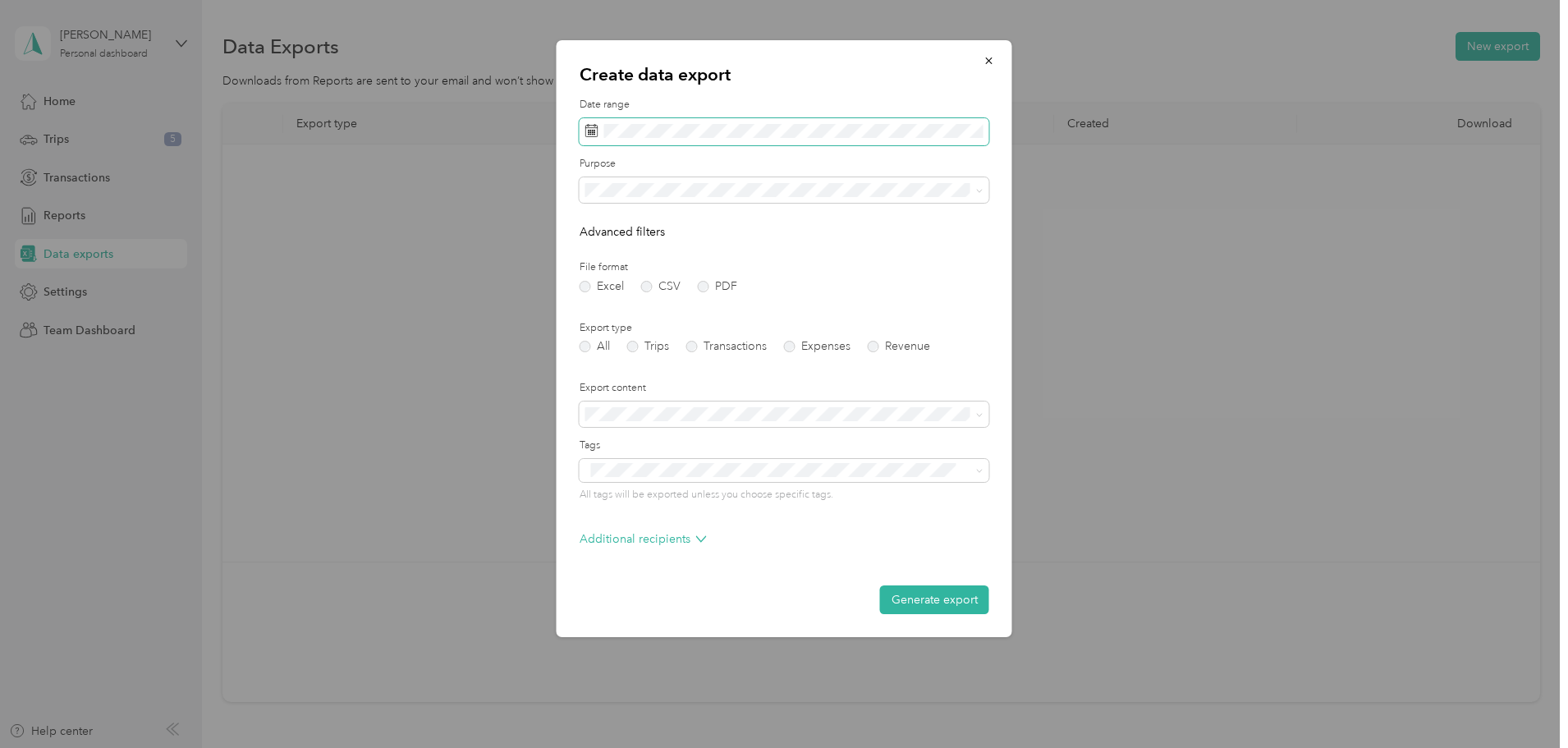
click at [591, 133] on icon at bounding box center [592, 130] width 13 height 13
click at [604, 222] on icon at bounding box center [608, 226] width 17 height 17
click at [842, 261] on button "Last month" at bounding box center [810, 269] width 100 height 29
click at [626, 326] on div "Baytran" at bounding box center [784, 334] width 387 height 18
click at [638, 344] on label "Trips" at bounding box center [648, 346] width 42 height 11
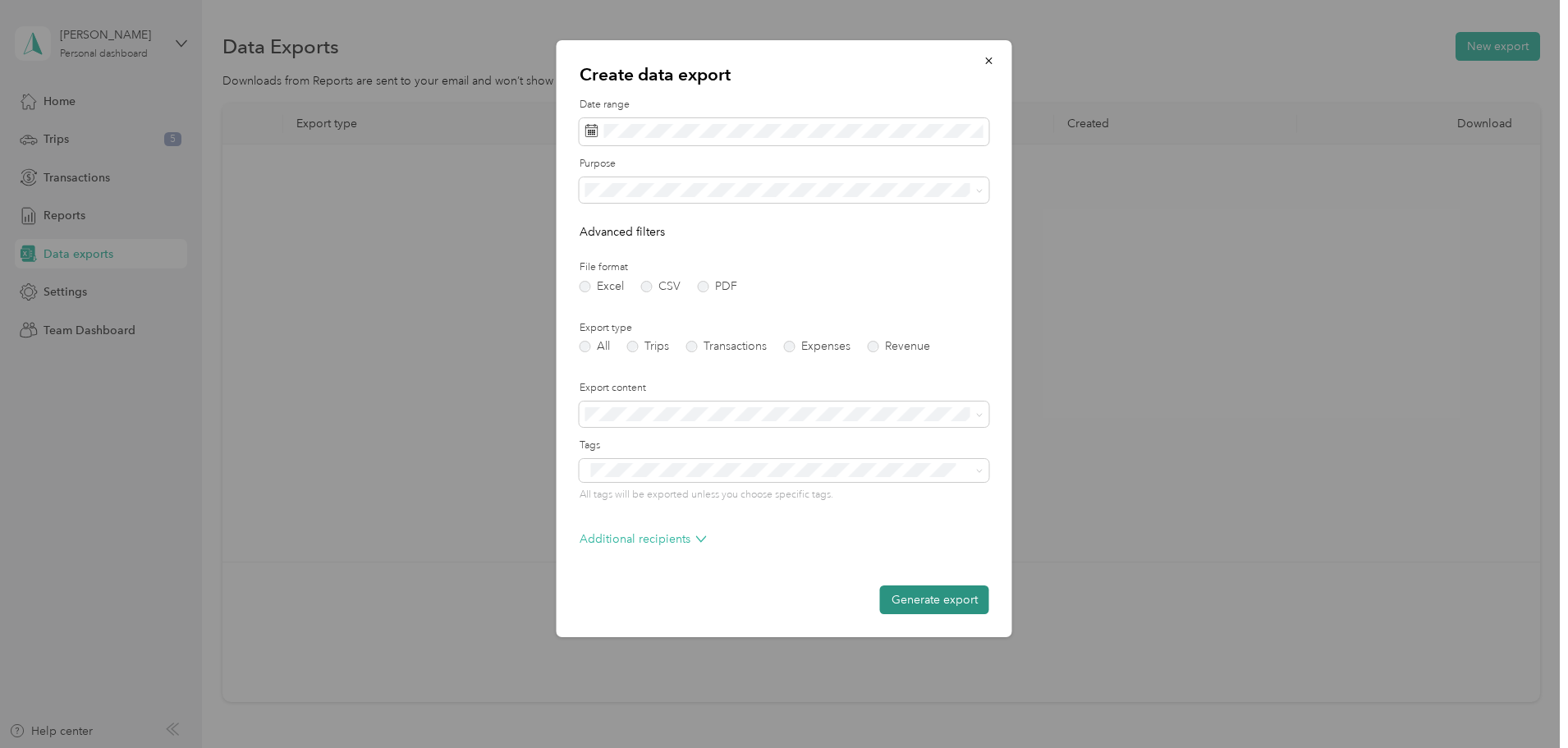
click at [936, 611] on button "Generate export" at bounding box center [935, 600] width 109 height 29
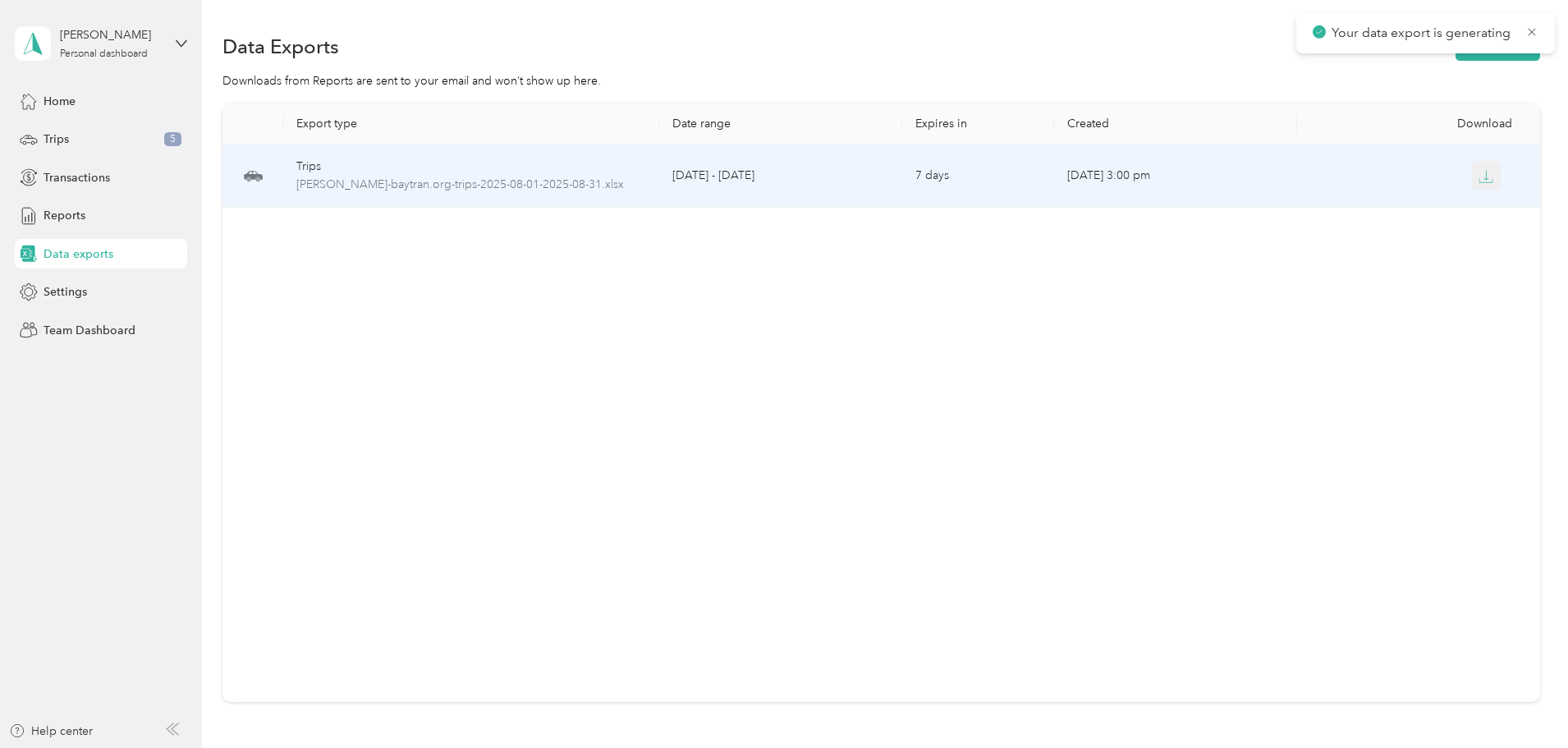
click at [1472, 175] on button "button" at bounding box center [1487, 176] width 30 height 30
